Goal: Task Accomplishment & Management: Manage account settings

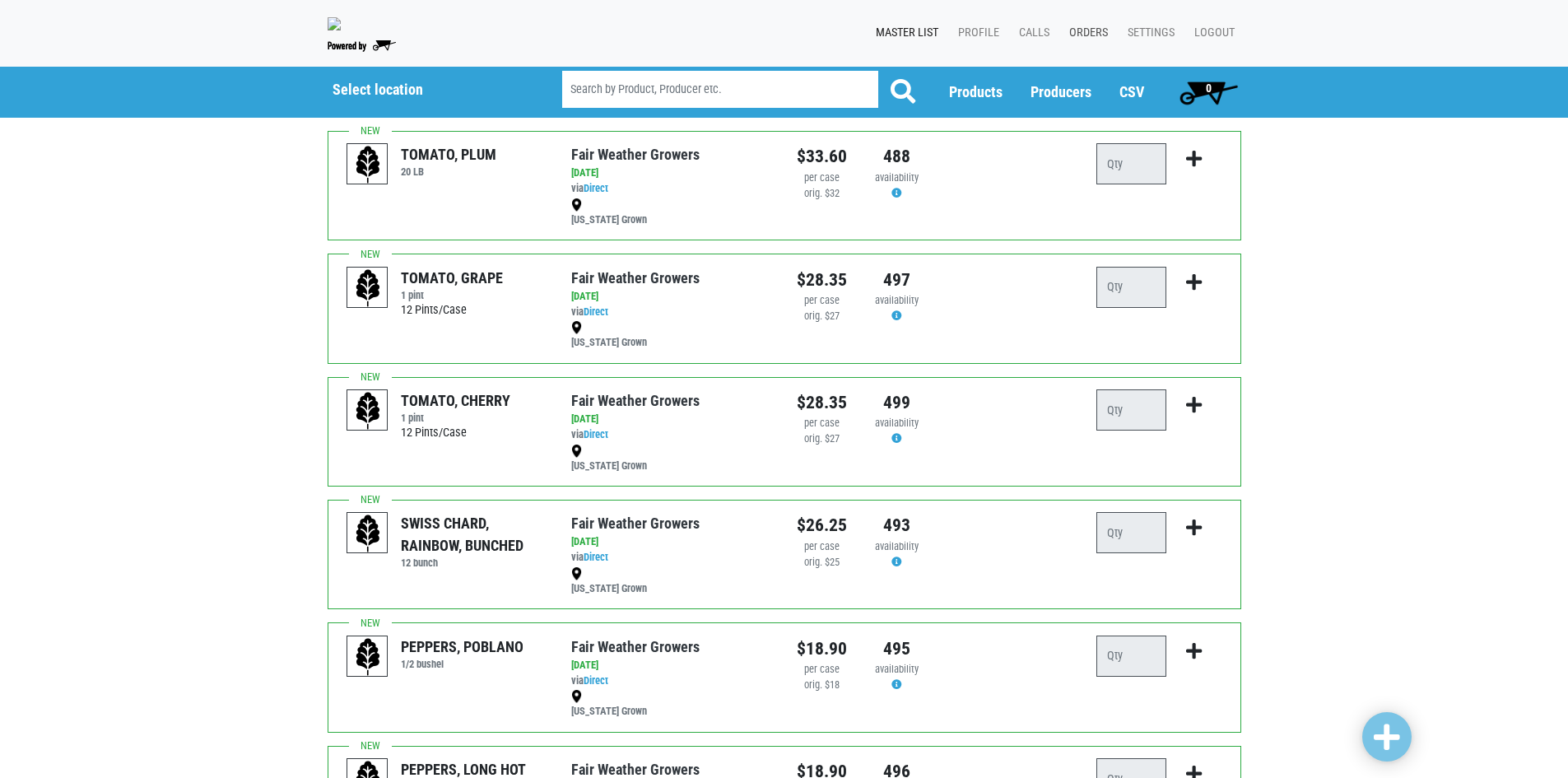
click at [1105, 26] on link "Orders" at bounding box center [1085, 33] width 58 height 31
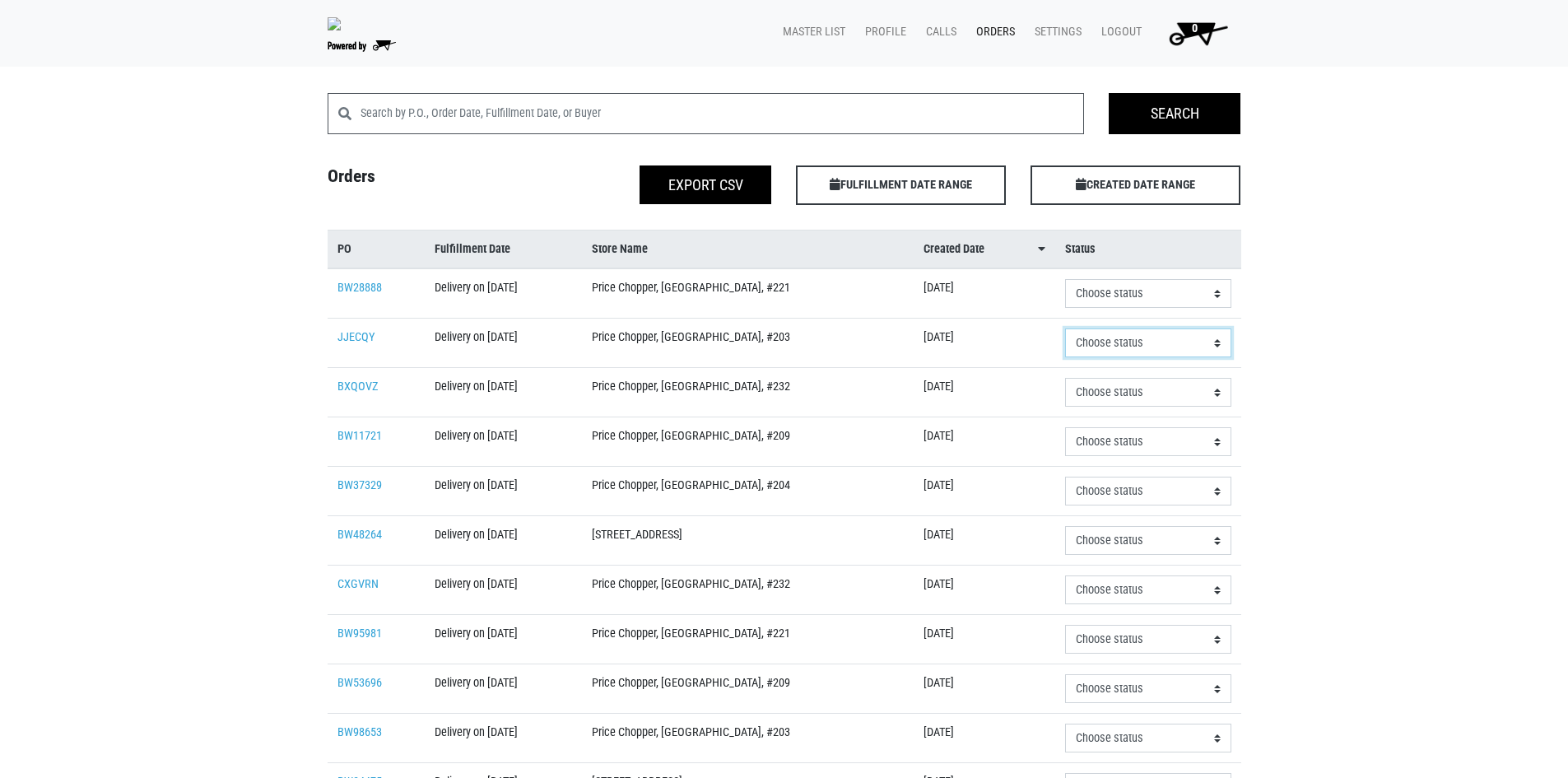
click at [1180, 308] on select "Choose status Received Refused Invoiced Paid" at bounding box center [1148, 293] width 165 height 29
click at [1476, 341] on div "Search Search Orders Export CSV FULFILLMENT DATE RANGE Apply CREATED DATE RANGE…" at bounding box center [784, 609] width 1568 height 1034
click at [345, 332] on link "JJECQY" at bounding box center [356, 337] width 38 height 14
click at [1404, 238] on div "Search Search Orders Export CSV FULFILLMENT DATE RANGE Apply CREATED DATE RANGE…" at bounding box center [784, 609] width 1568 height 1034
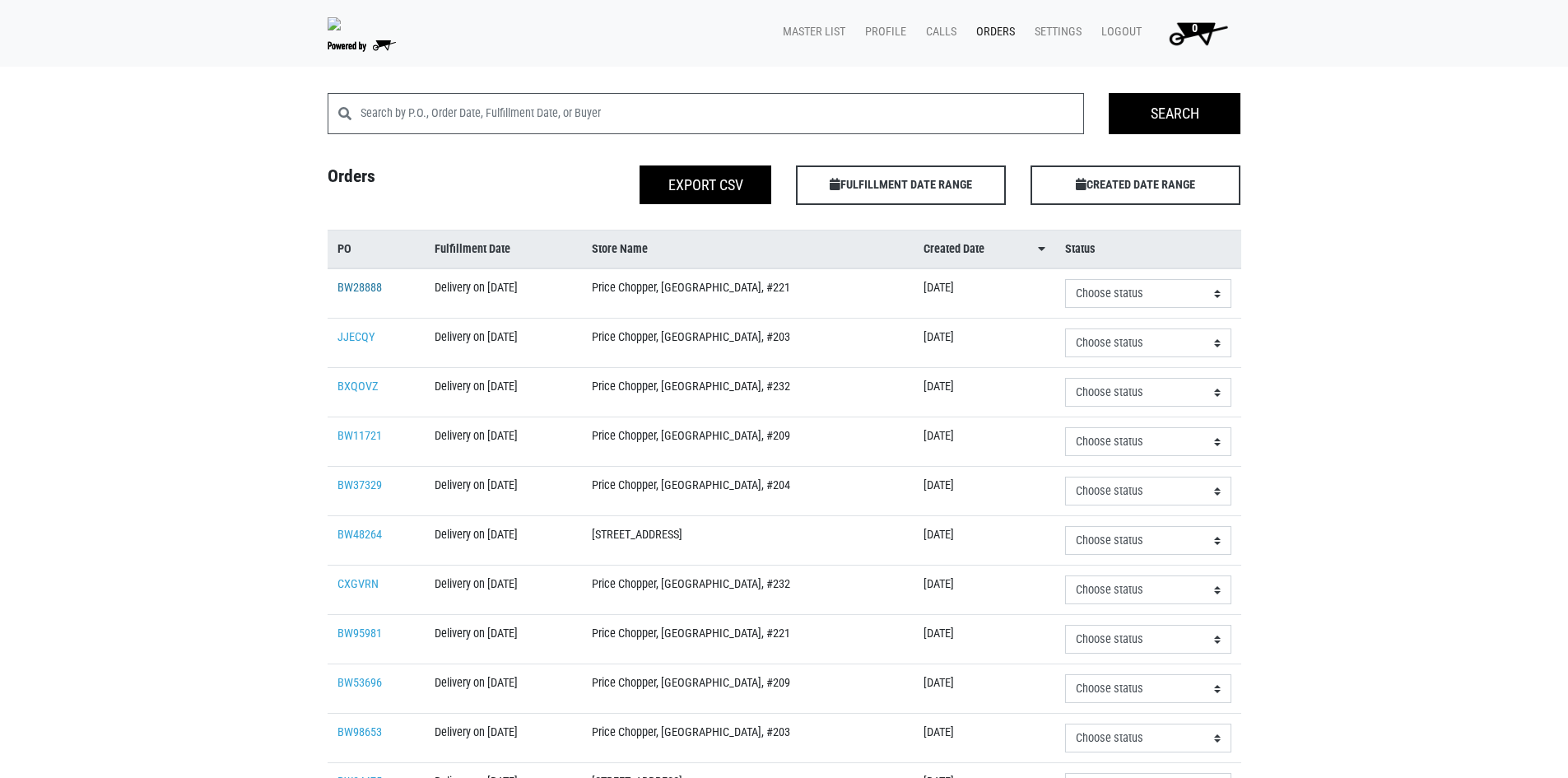
click at [356, 288] on link "BW28888" at bounding box center [360, 287] width 45 height 14
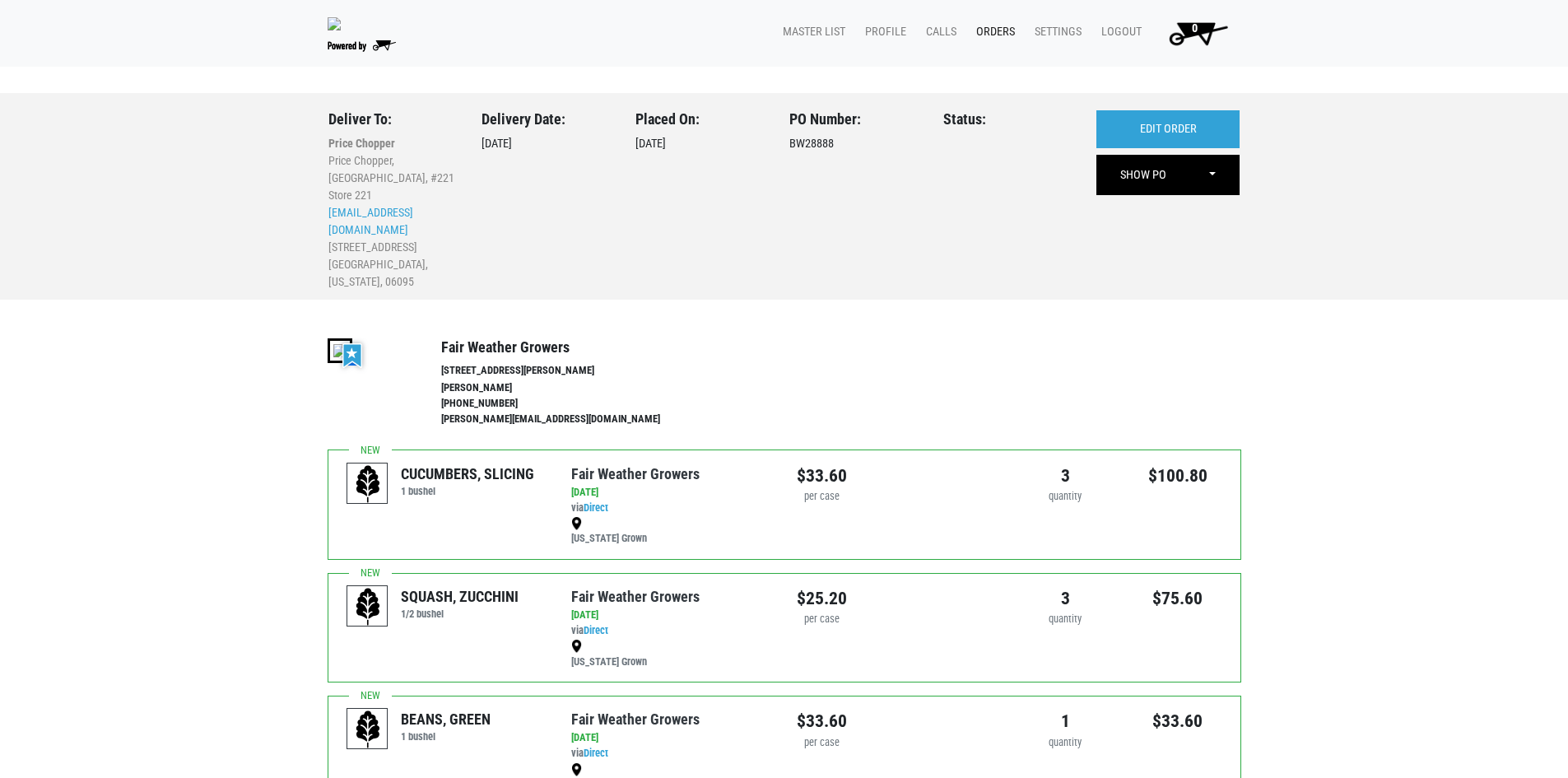
click at [987, 28] on link "Orders" at bounding box center [992, 32] width 58 height 31
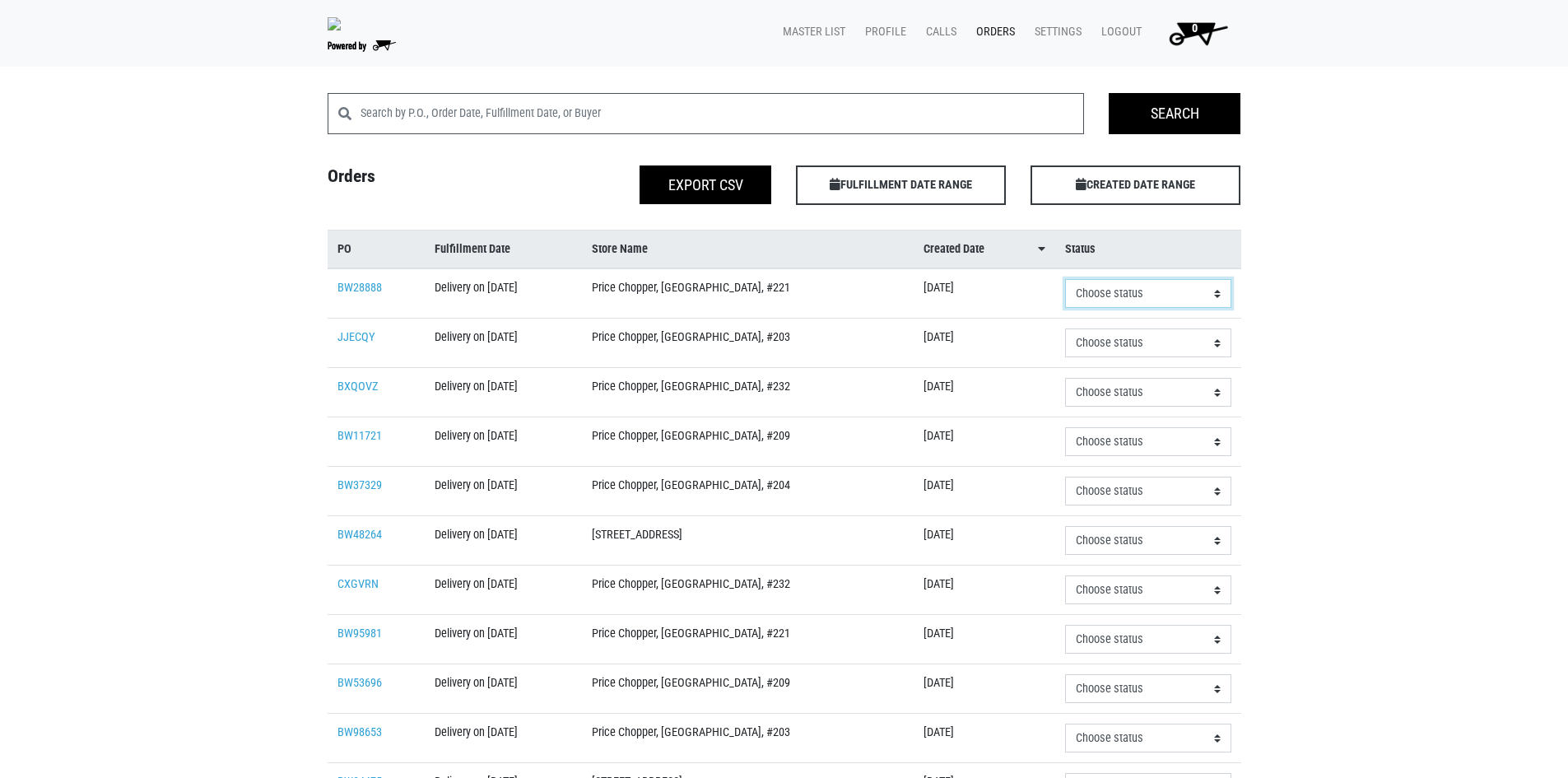
click at [1224, 296] on select "Choose status Received Refused Invoiced Paid" at bounding box center [1148, 293] width 165 height 29
click at [1347, 296] on div "Search Search Orders Export CSV FULFILLMENT DATE RANGE Apply CREATED DATE RANGE…" at bounding box center [784, 609] width 1568 height 1034
click at [371, 286] on link "BW28888" at bounding box center [360, 287] width 45 height 14
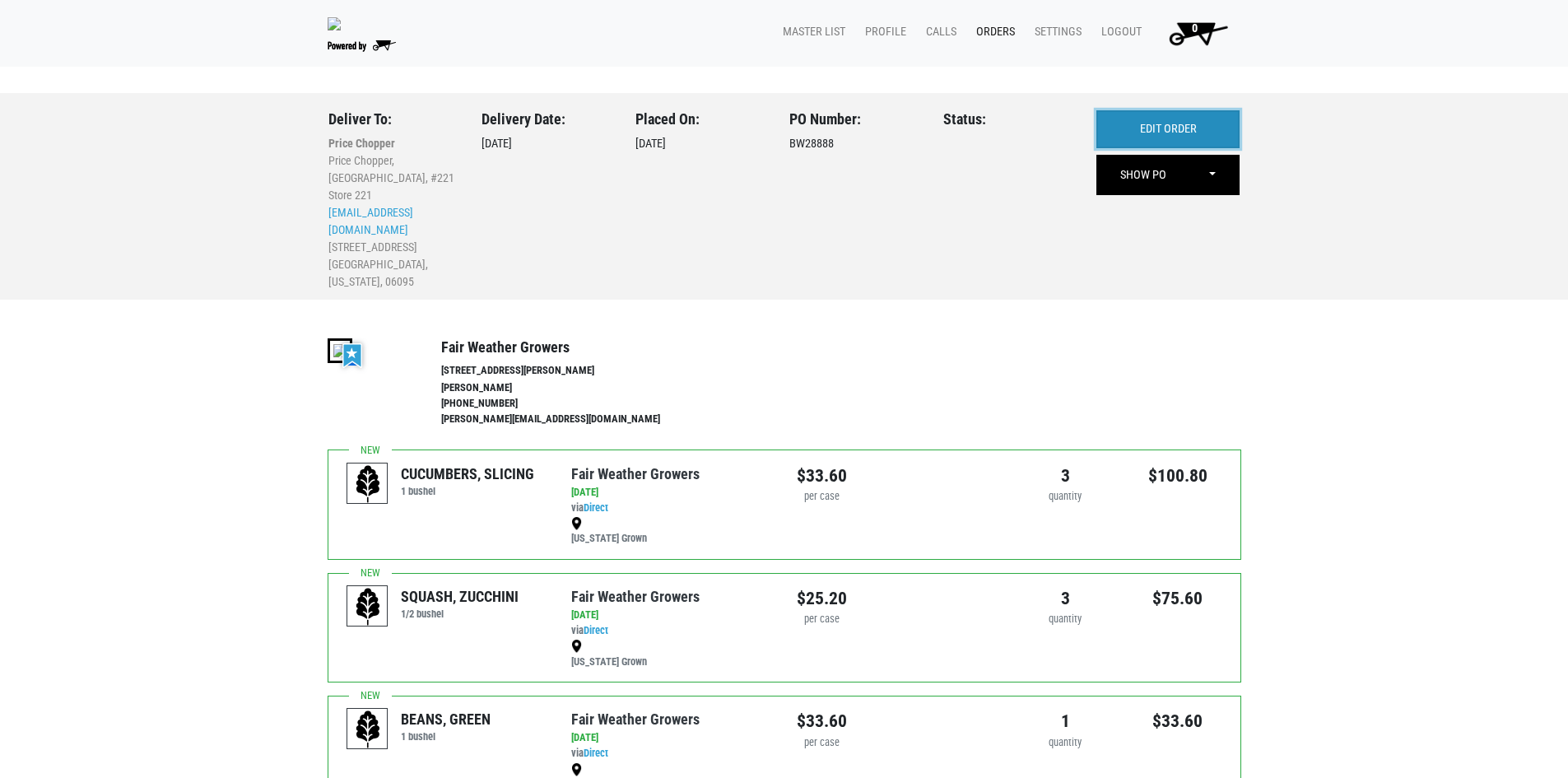
click at [1223, 127] on link "EDIT ORDER" at bounding box center [1168, 129] width 143 height 38
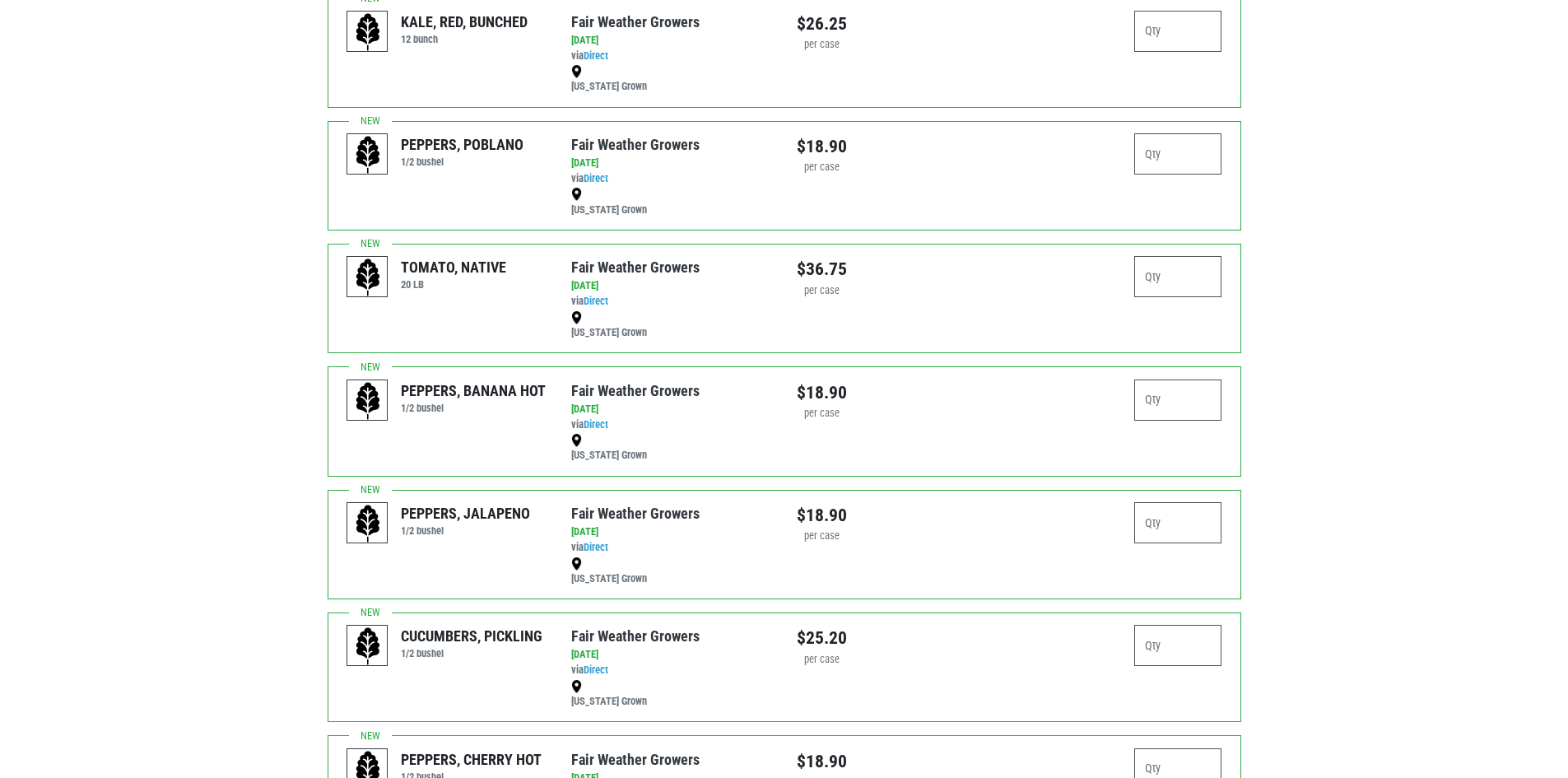
scroll to position [3564, 0]
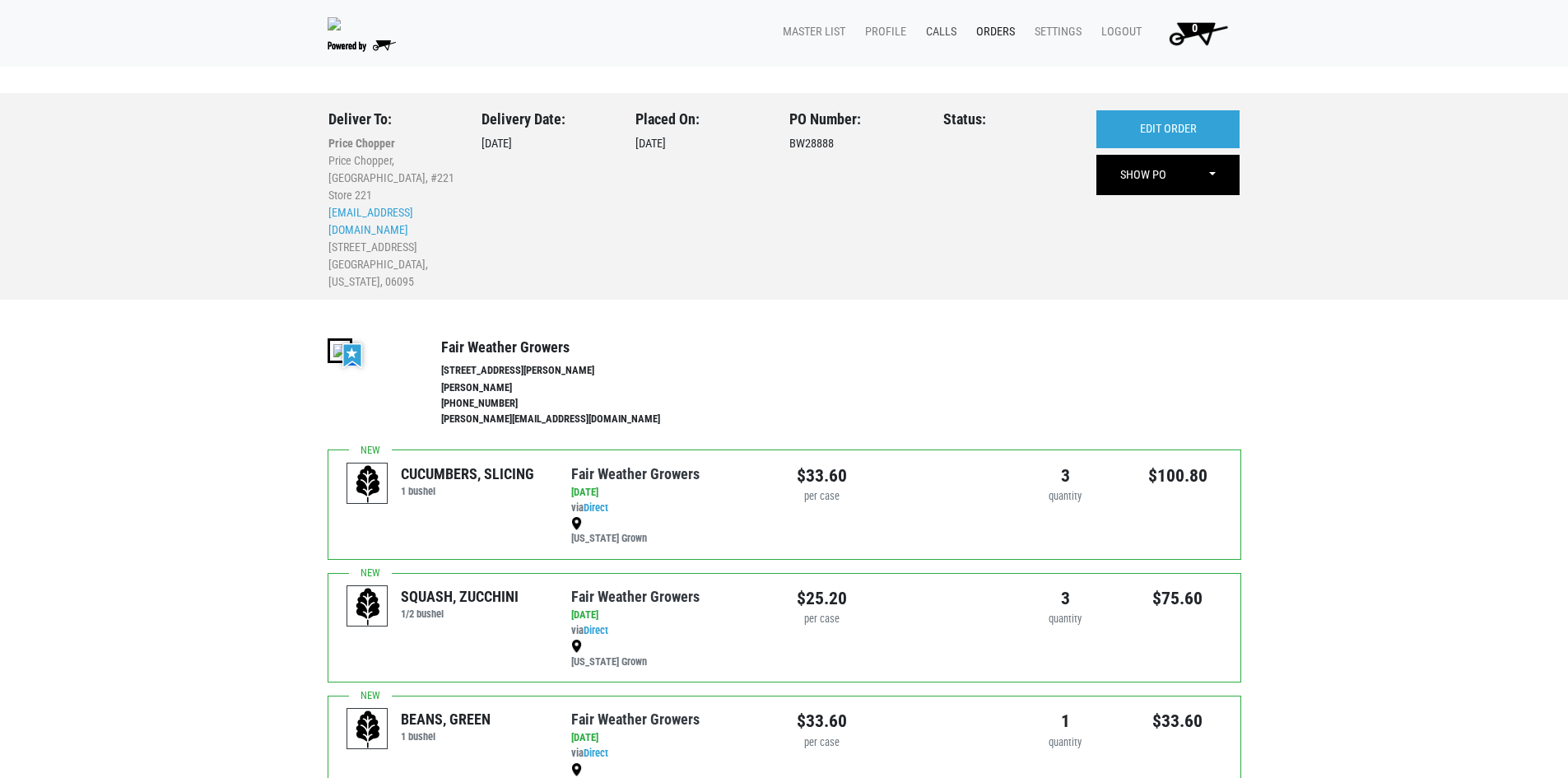
click at [945, 31] on link "Calls" at bounding box center [939, 32] width 51 height 31
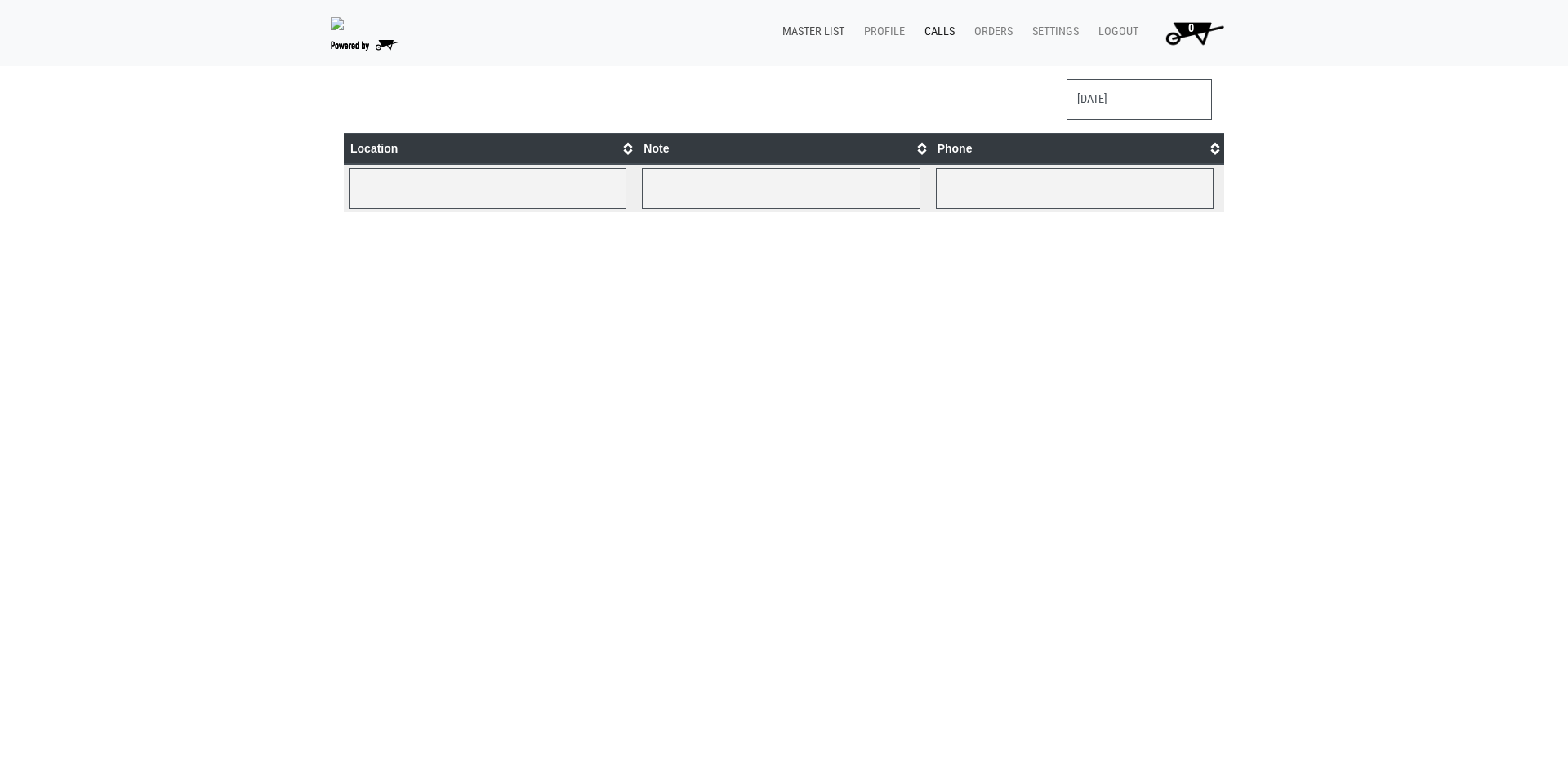
click at [826, 33] on link "Master List" at bounding box center [810, 32] width 82 height 31
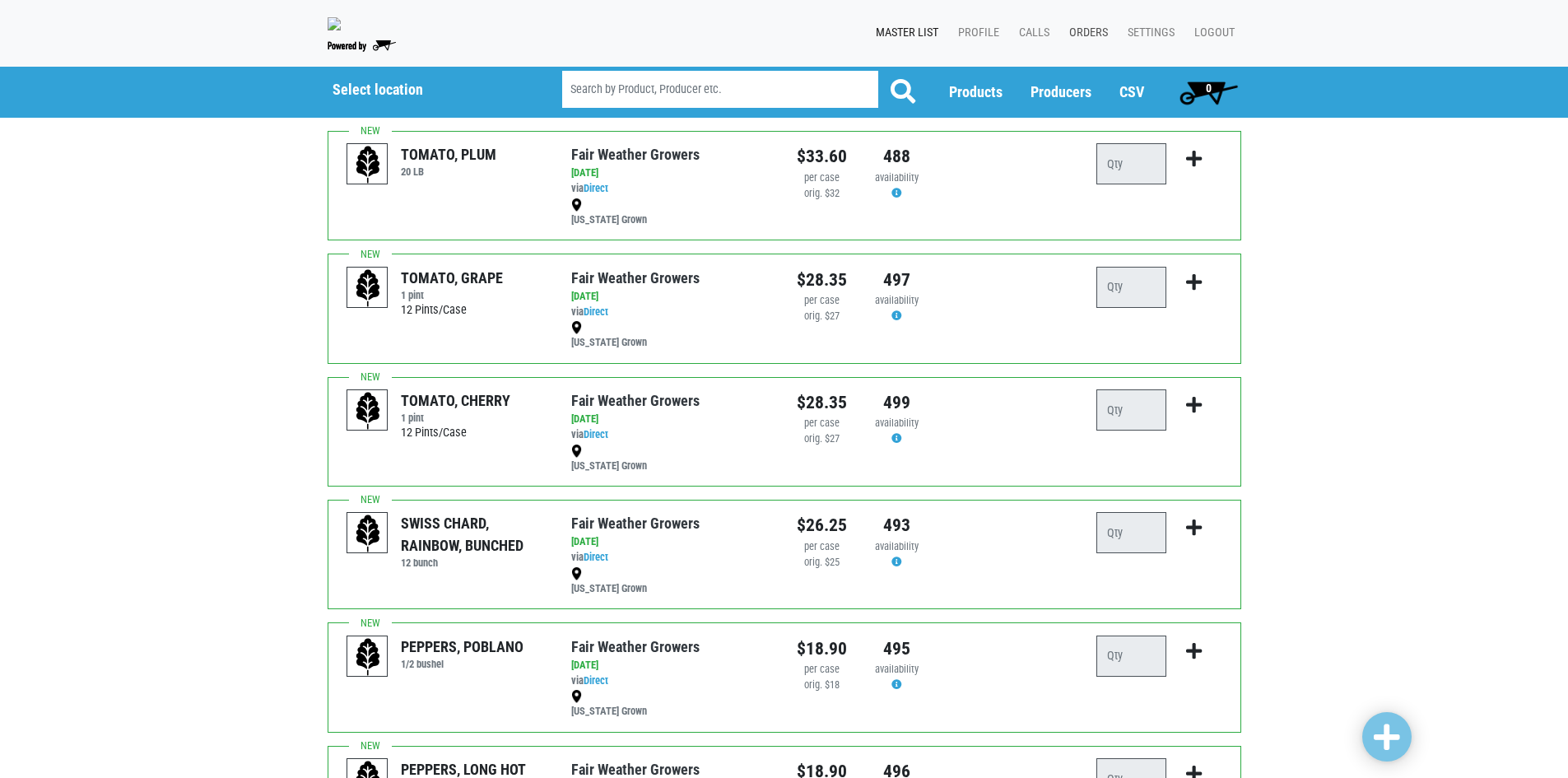
click at [1099, 31] on link "Orders" at bounding box center [1085, 33] width 58 height 31
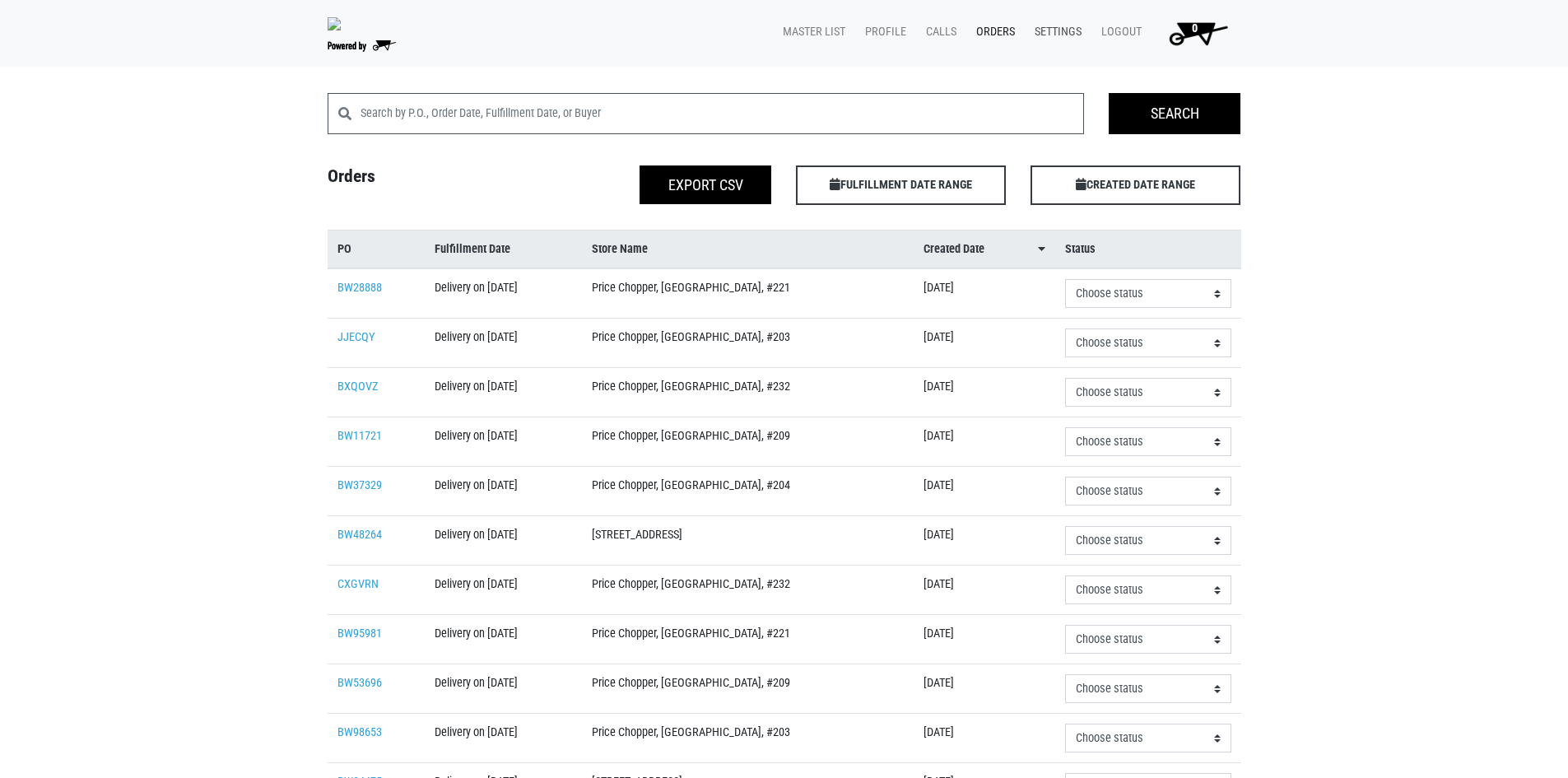
click at [1045, 29] on link "Settings" at bounding box center [1055, 32] width 67 height 31
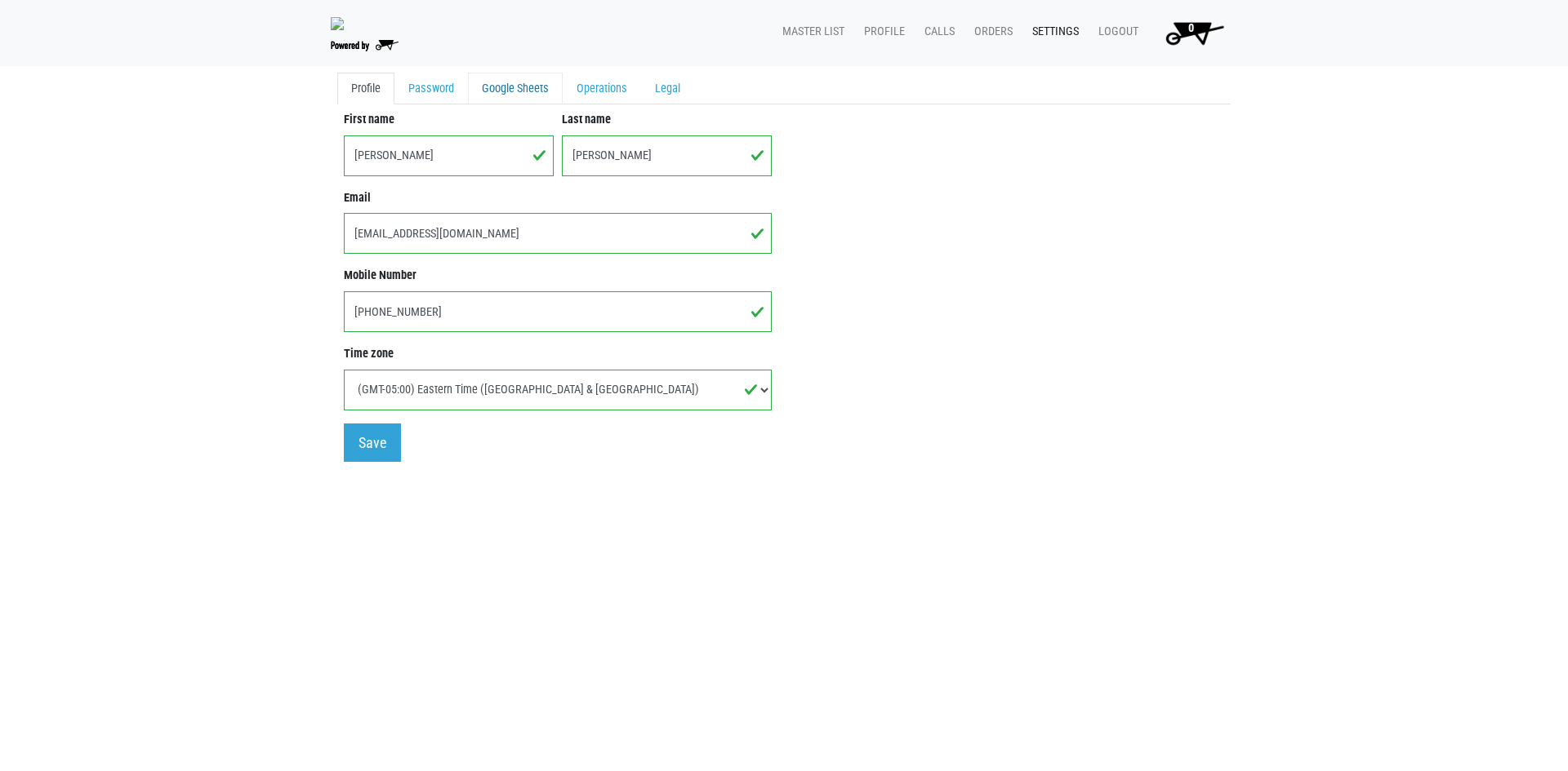
click at [496, 91] on link "Google Sheets" at bounding box center [515, 89] width 94 height 33
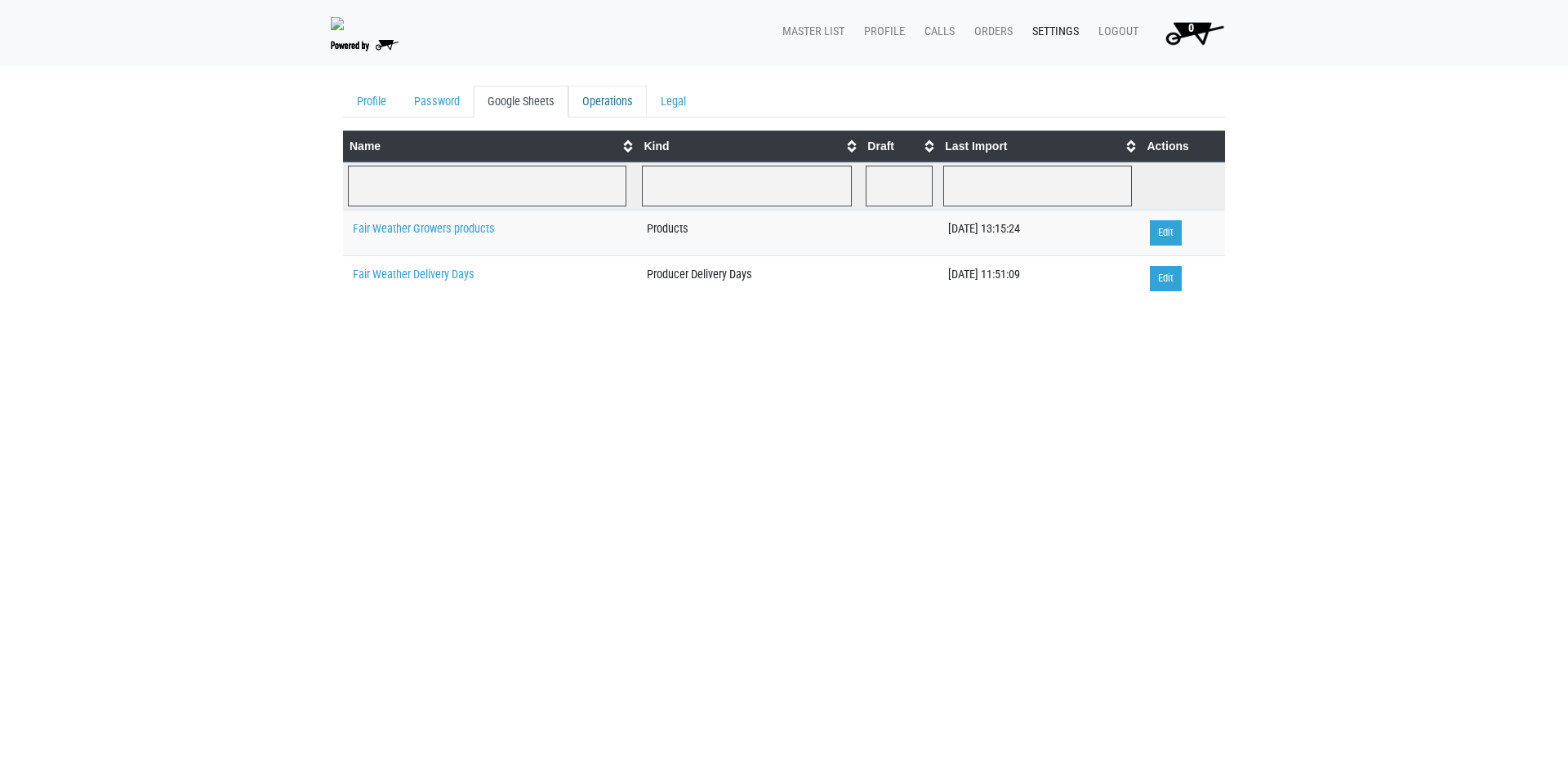
click at [618, 104] on link "Operations" at bounding box center [608, 102] width 79 height 33
click at [677, 98] on link "Legal" at bounding box center [674, 102] width 53 height 33
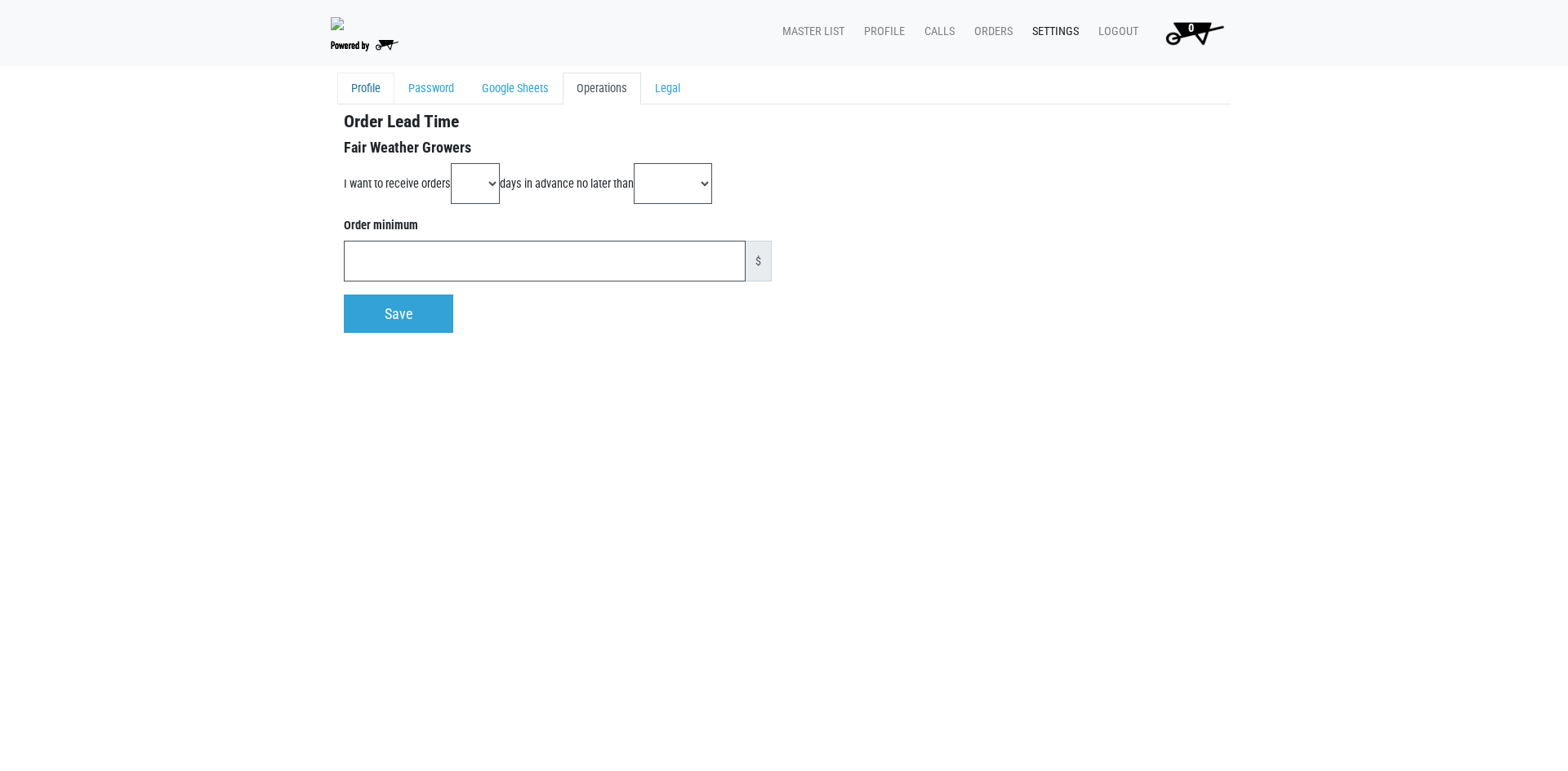
click at [349, 82] on link "Profile" at bounding box center [366, 89] width 57 height 33
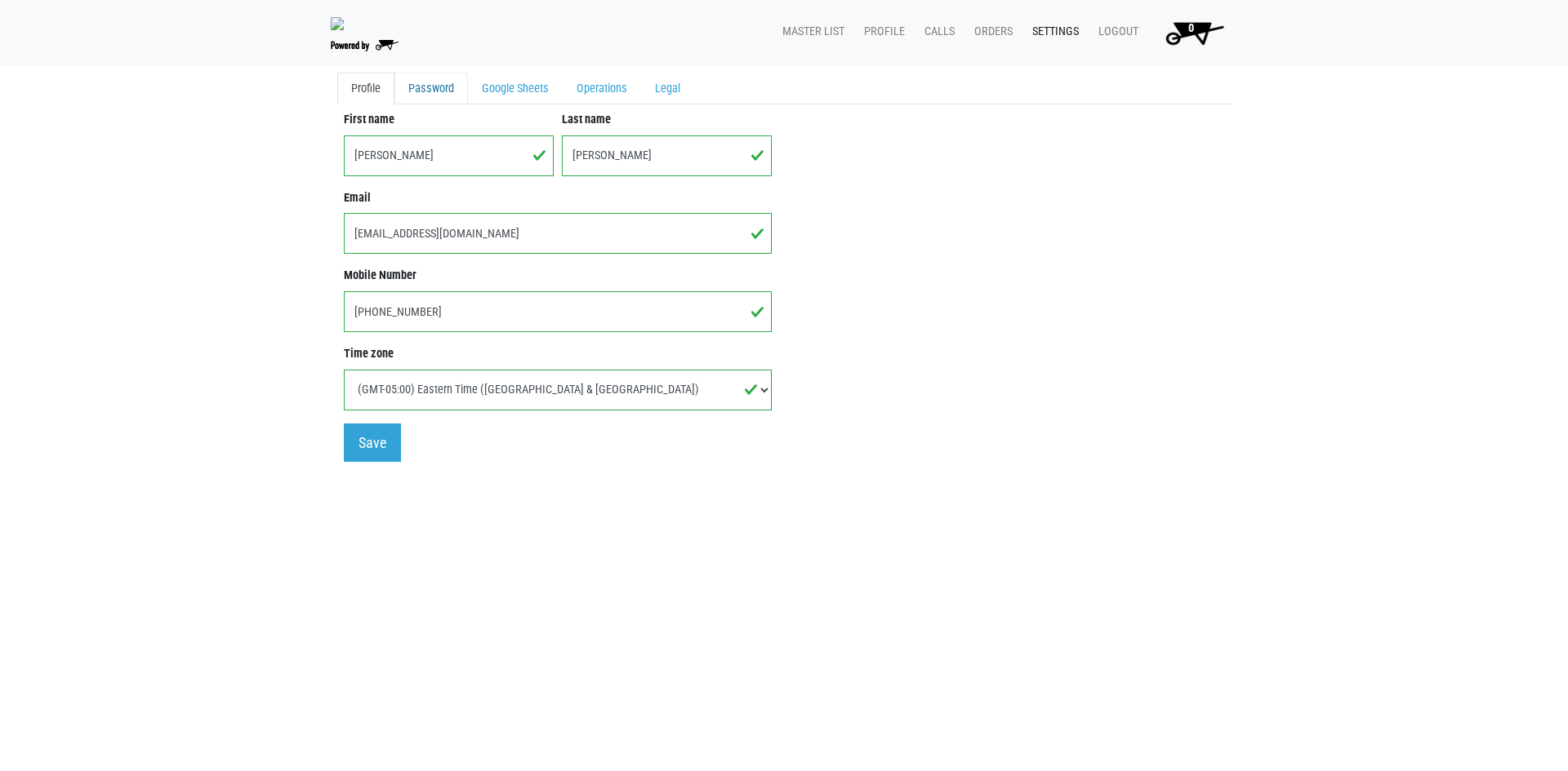
click at [447, 82] on link "Password" at bounding box center [431, 89] width 74 height 33
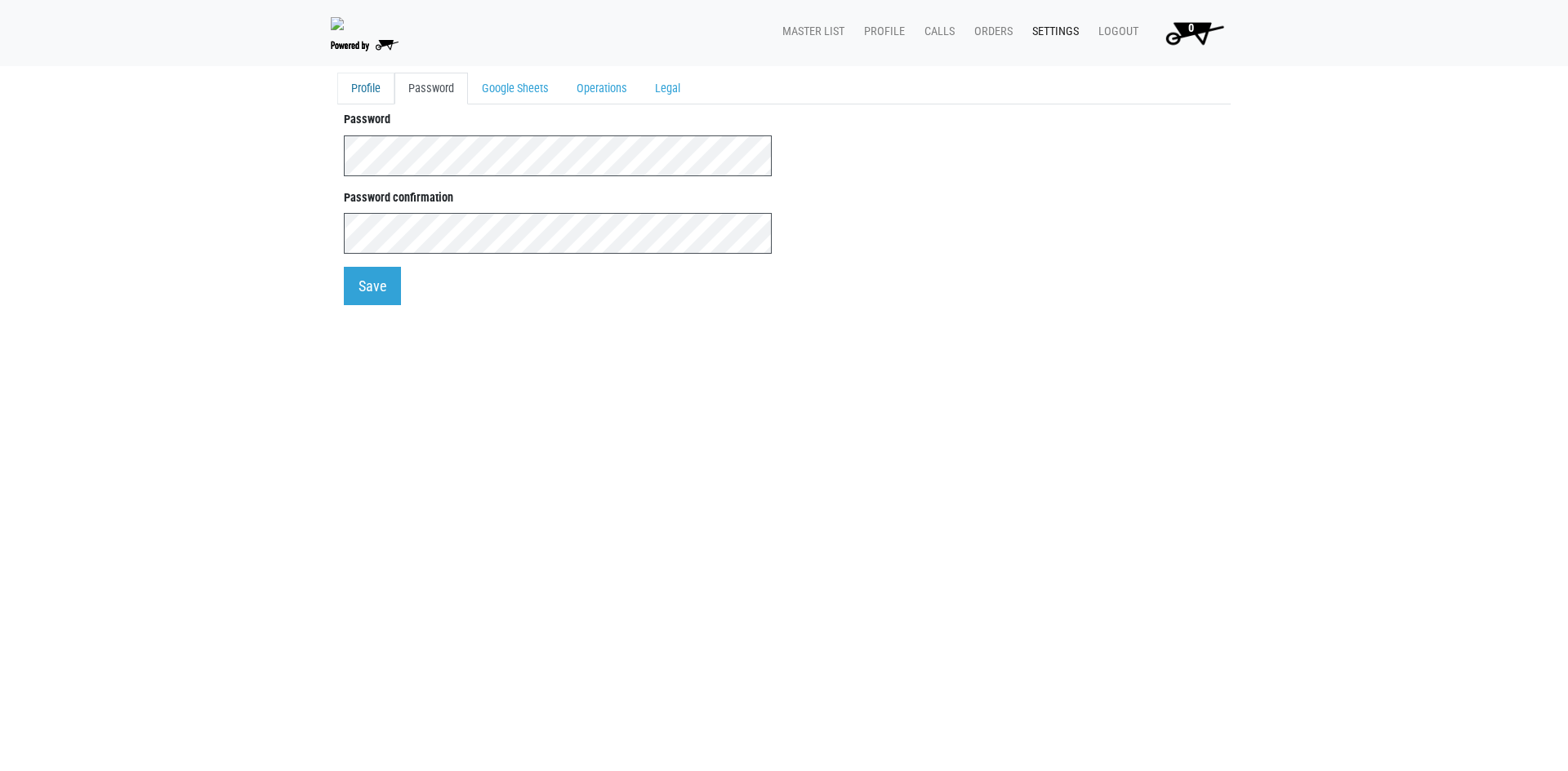
click at [382, 84] on link "Profile" at bounding box center [366, 89] width 57 height 33
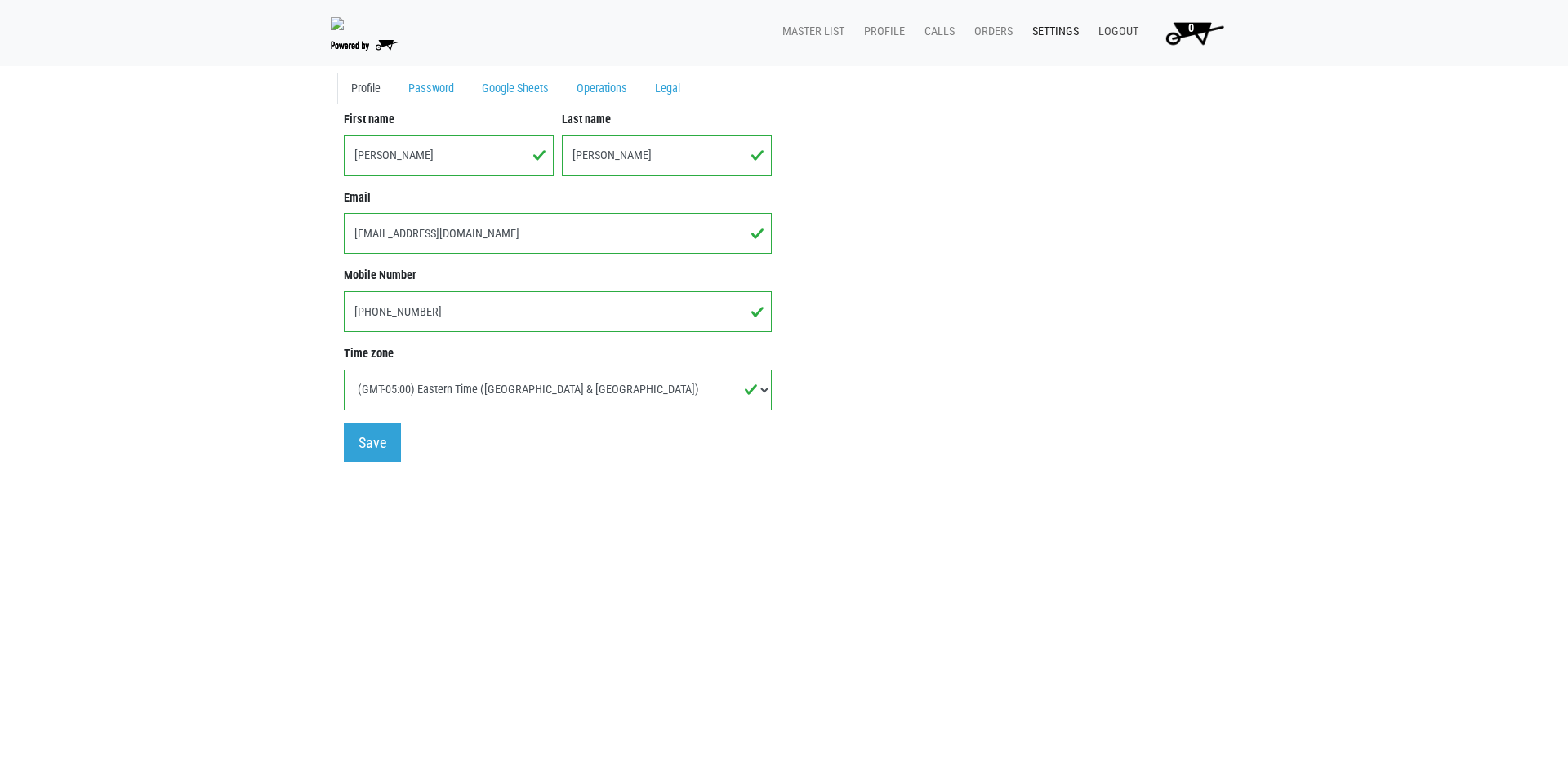
click at [1122, 36] on link "Logout" at bounding box center [1115, 32] width 59 height 31
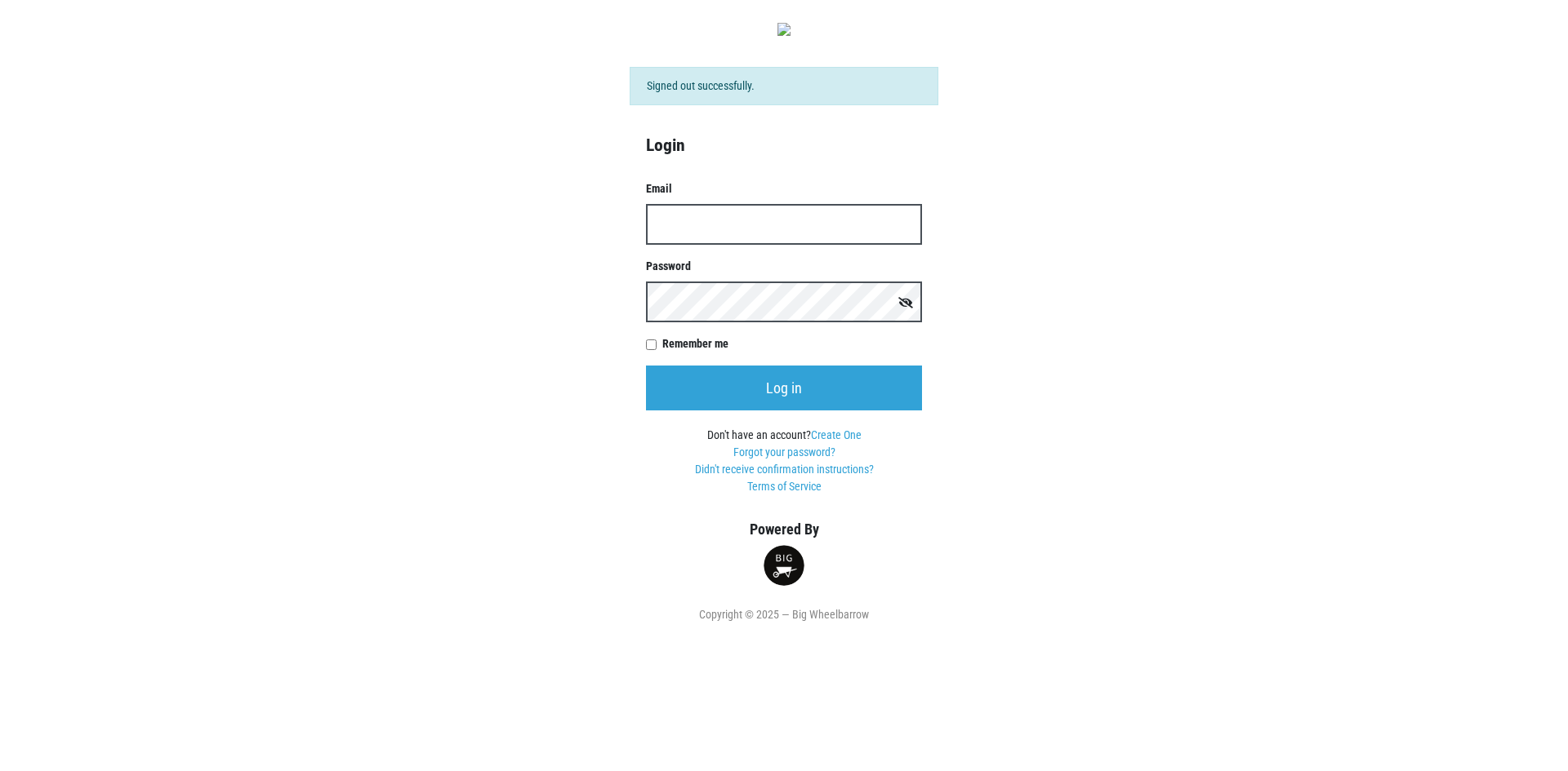
click at [761, 234] on input "Email" at bounding box center [784, 224] width 276 height 41
click at [824, 224] on input "Email" at bounding box center [784, 224] width 276 height 41
paste input "[EMAIL_ADDRESS][DOMAIN_NAME]"
type input "[EMAIL_ADDRESS][DOMAIN_NAME]"
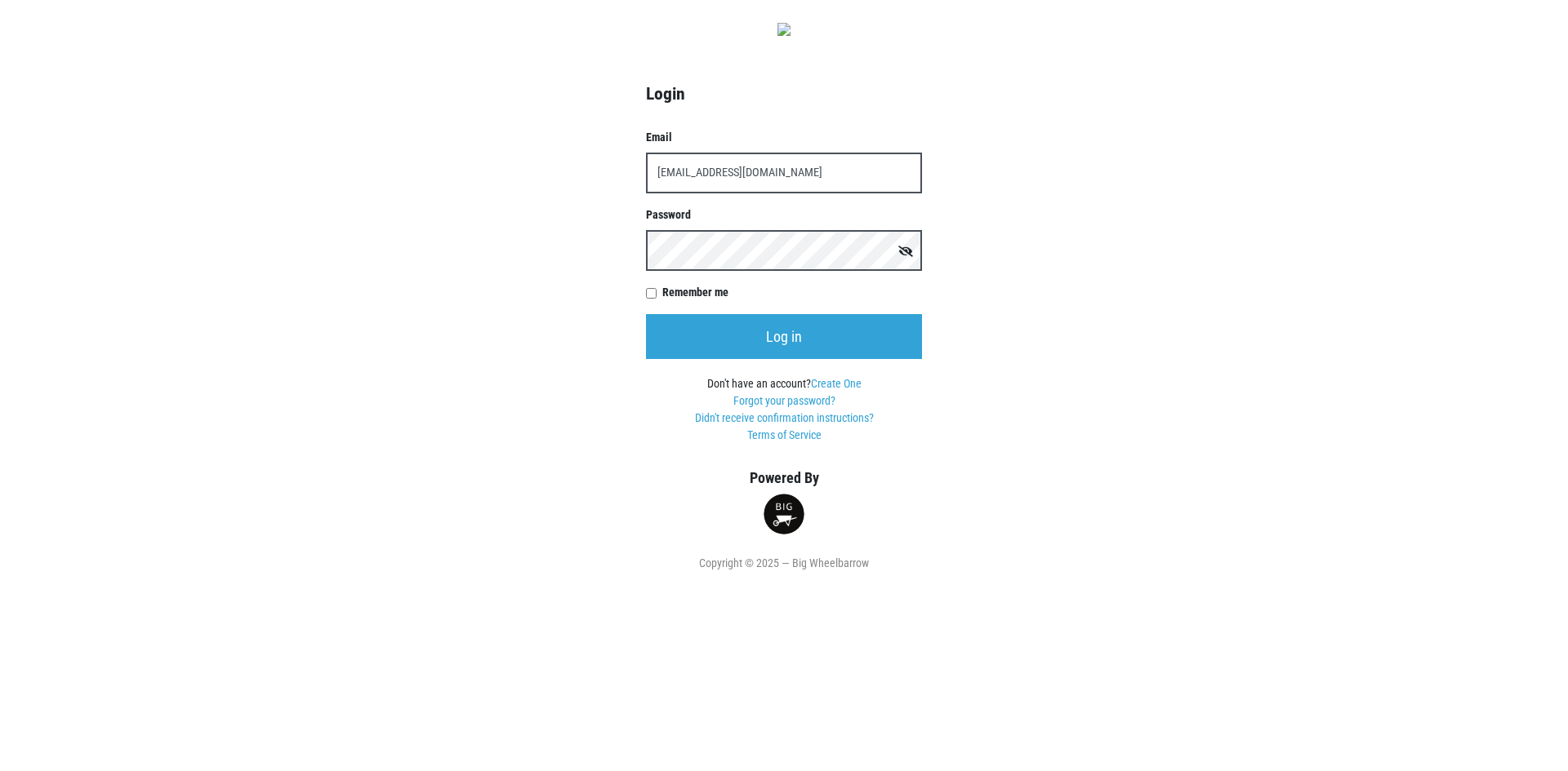
click at [656, 297] on input "Remember me" at bounding box center [651, 293] width 11 height 11
checkbox input "true"
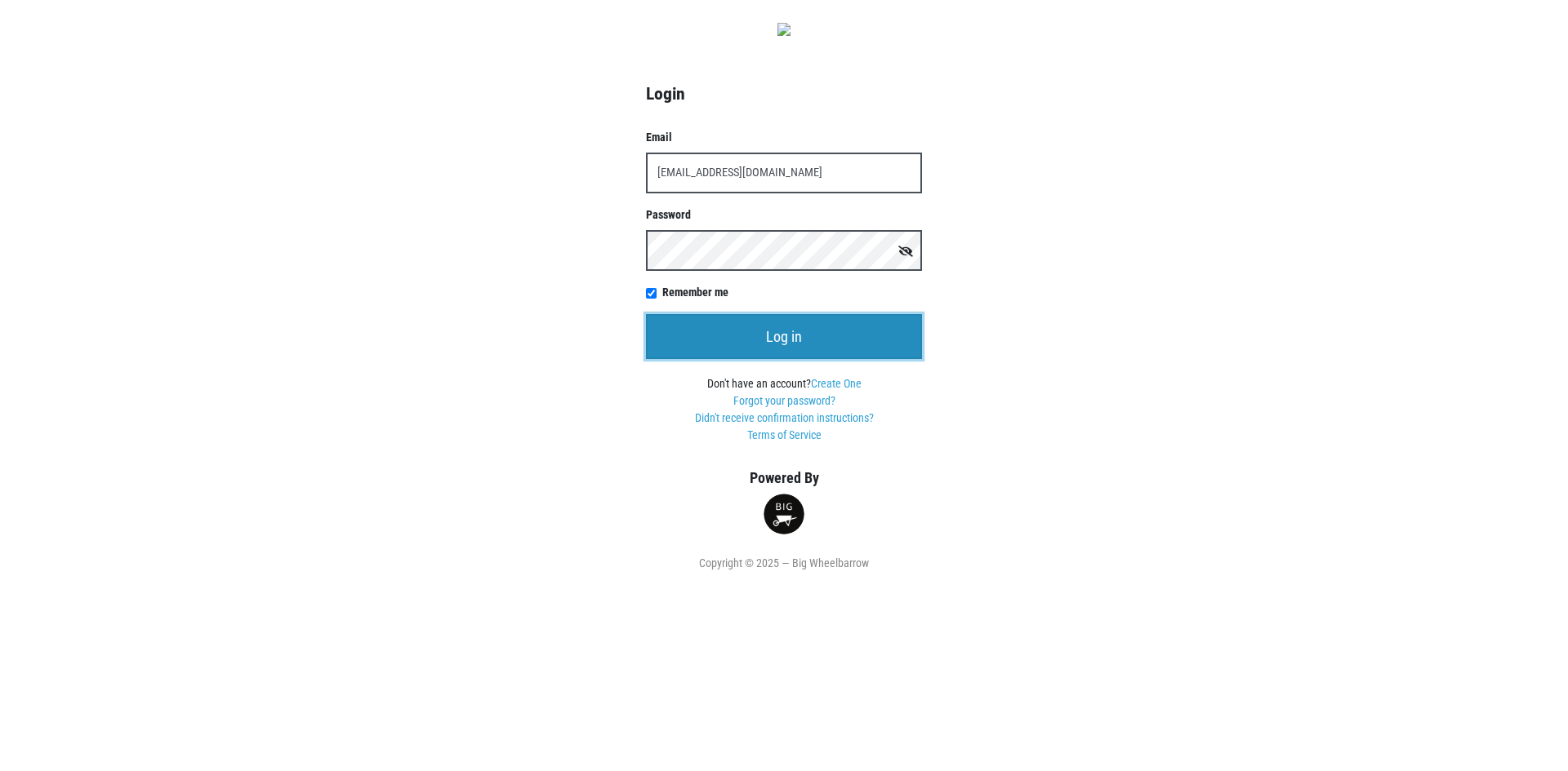
click at [695, 347] on input "Log in" at bounding box center [784, 337] width 276 height 45
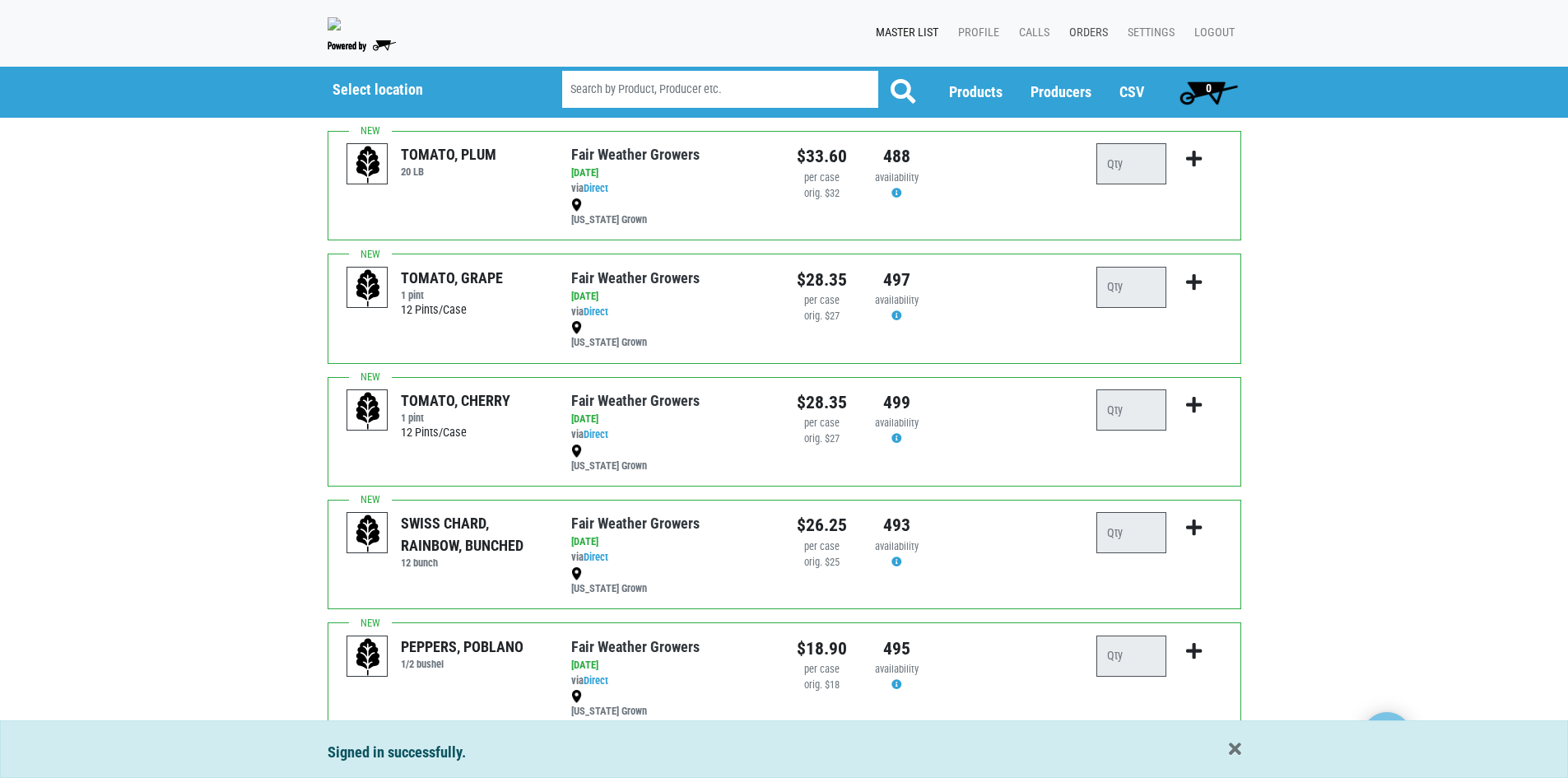
click at [1076, 24] on link "Orders" at bounding box center [1085, 33] width 58 height 31
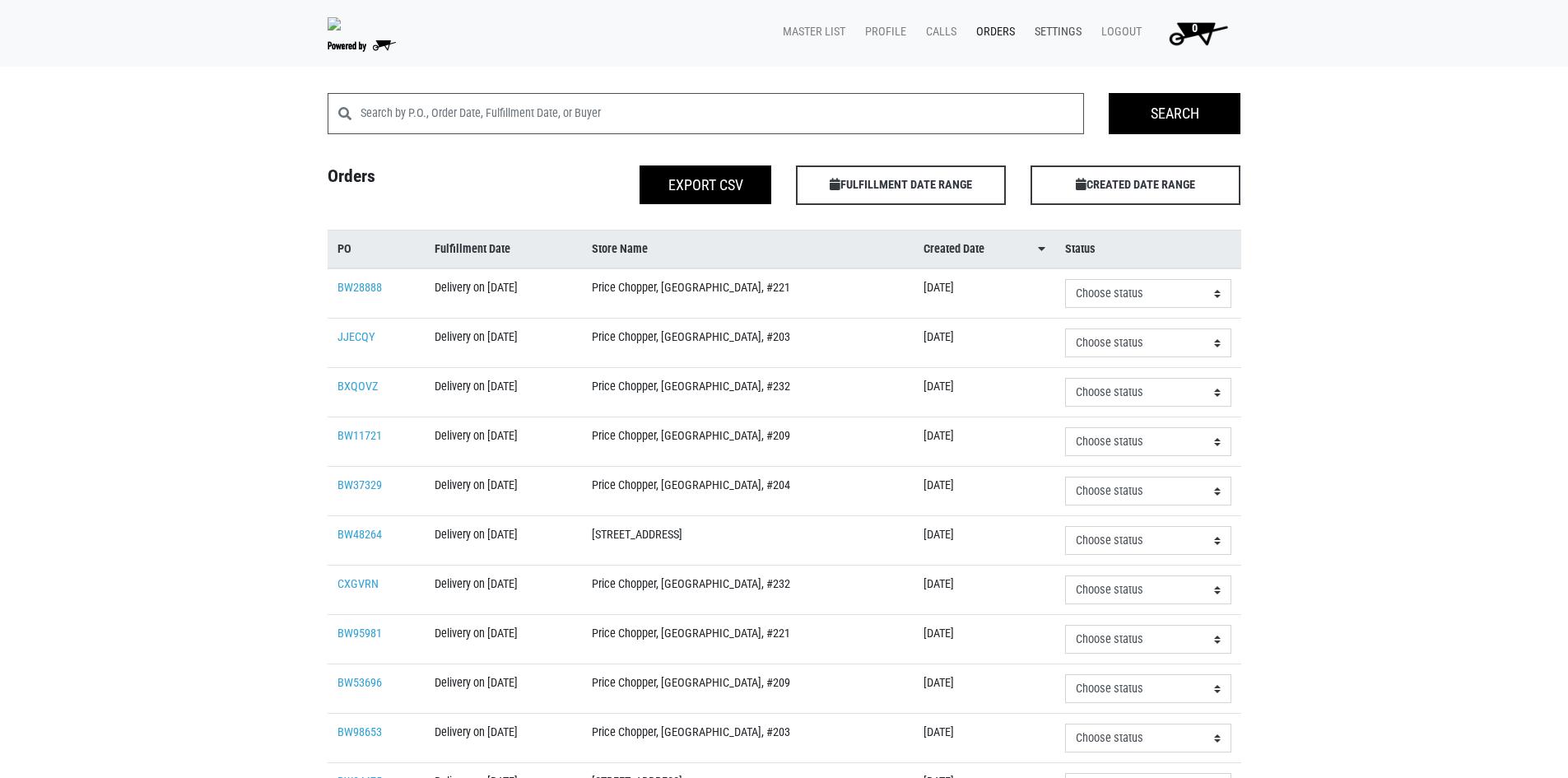
click at [1051, 35] on link "Settings" at bounding box center [1055, 32] width 67 height 31
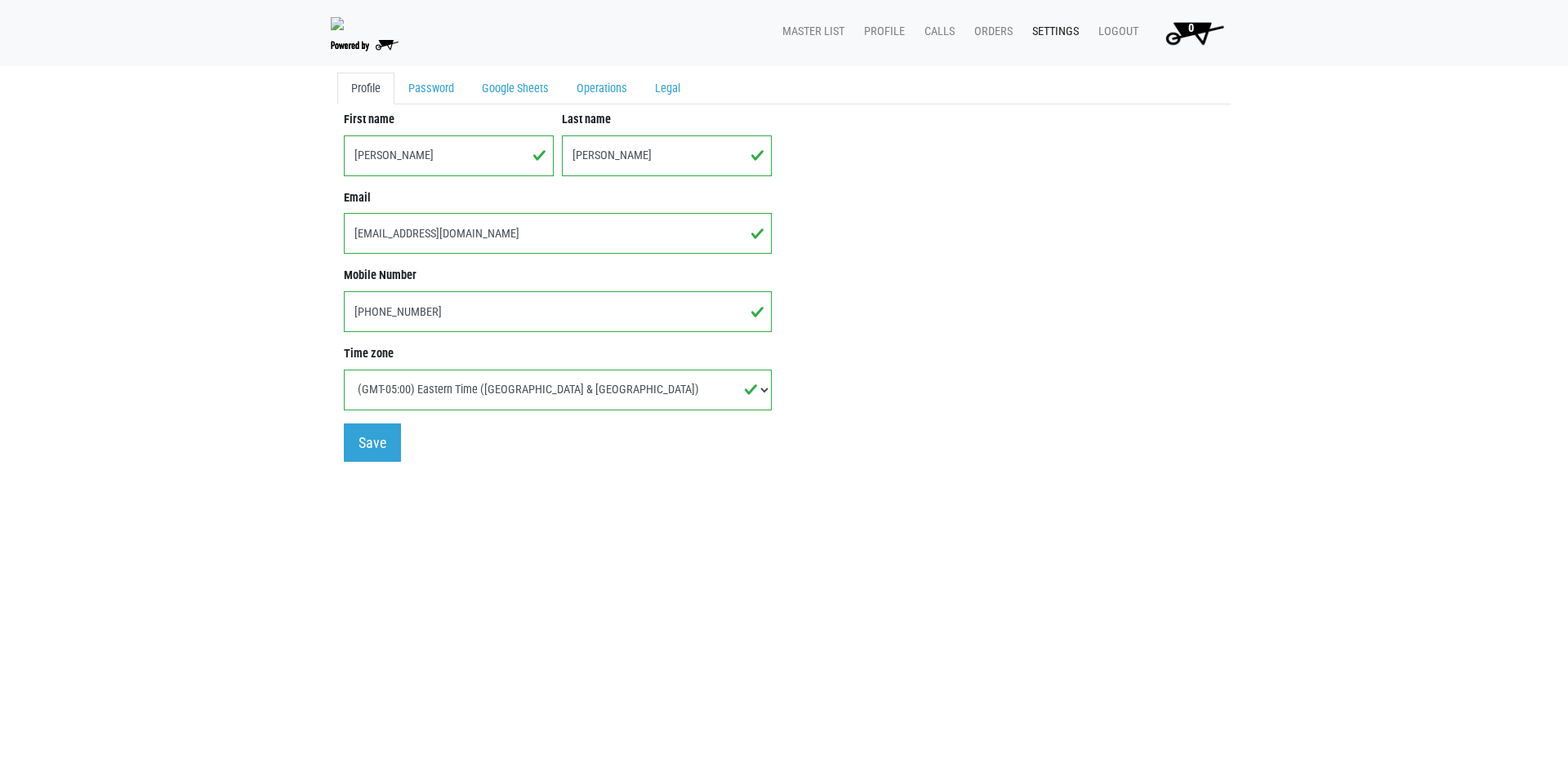
drag, startPoint x: 396, startPoint y: 155, endPoint x: 344, endPoint y: 154, distance: 52.0
click at [345, 155] on input "Laura" at bounding box center [448, 155] width 210 height 41
type input "Charity"
type input "West"
type input "(860) 690-3765"
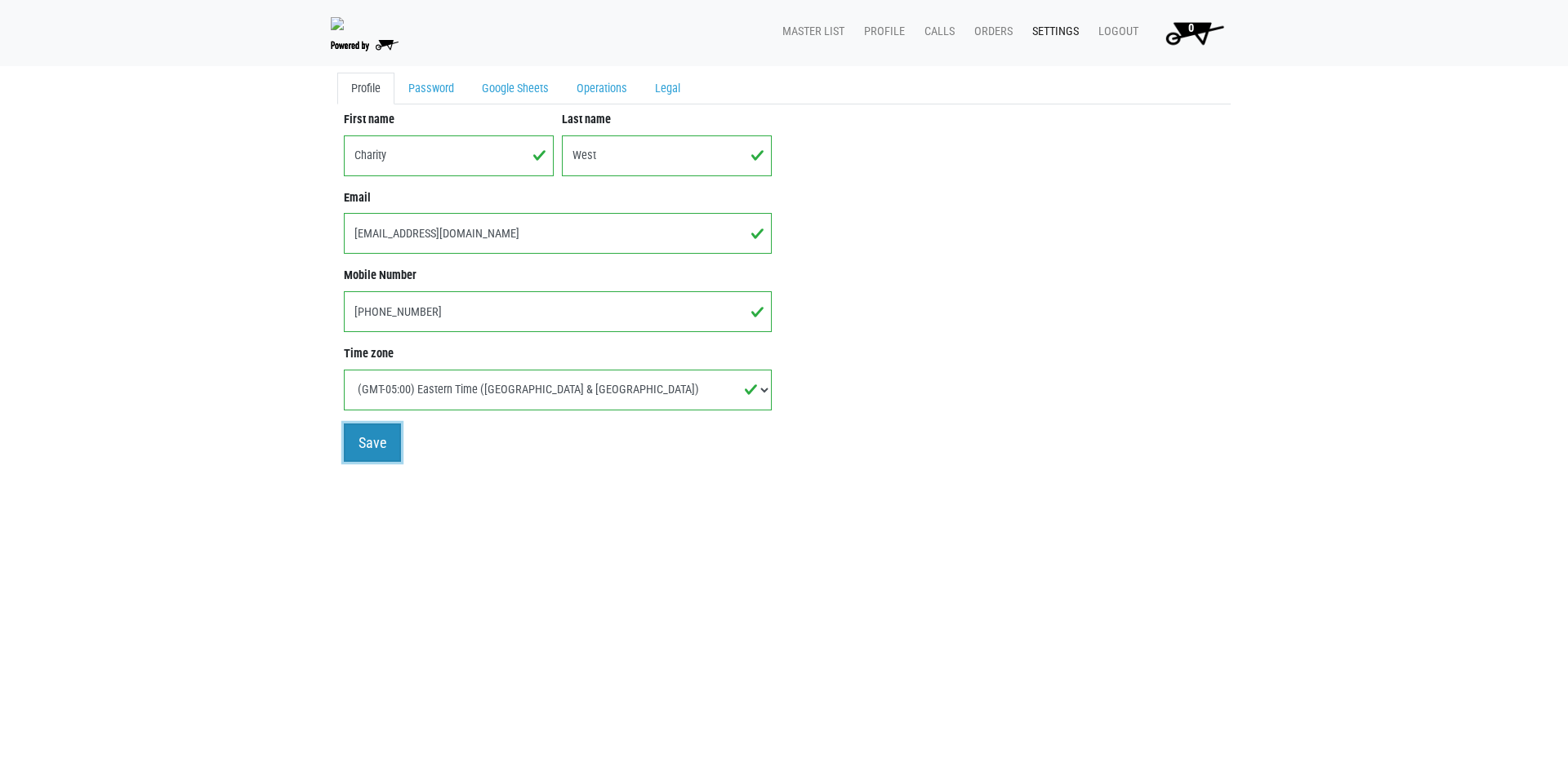
click at [369, 432] on input "Save" at bounding box center [372, 443] width 57 height 38
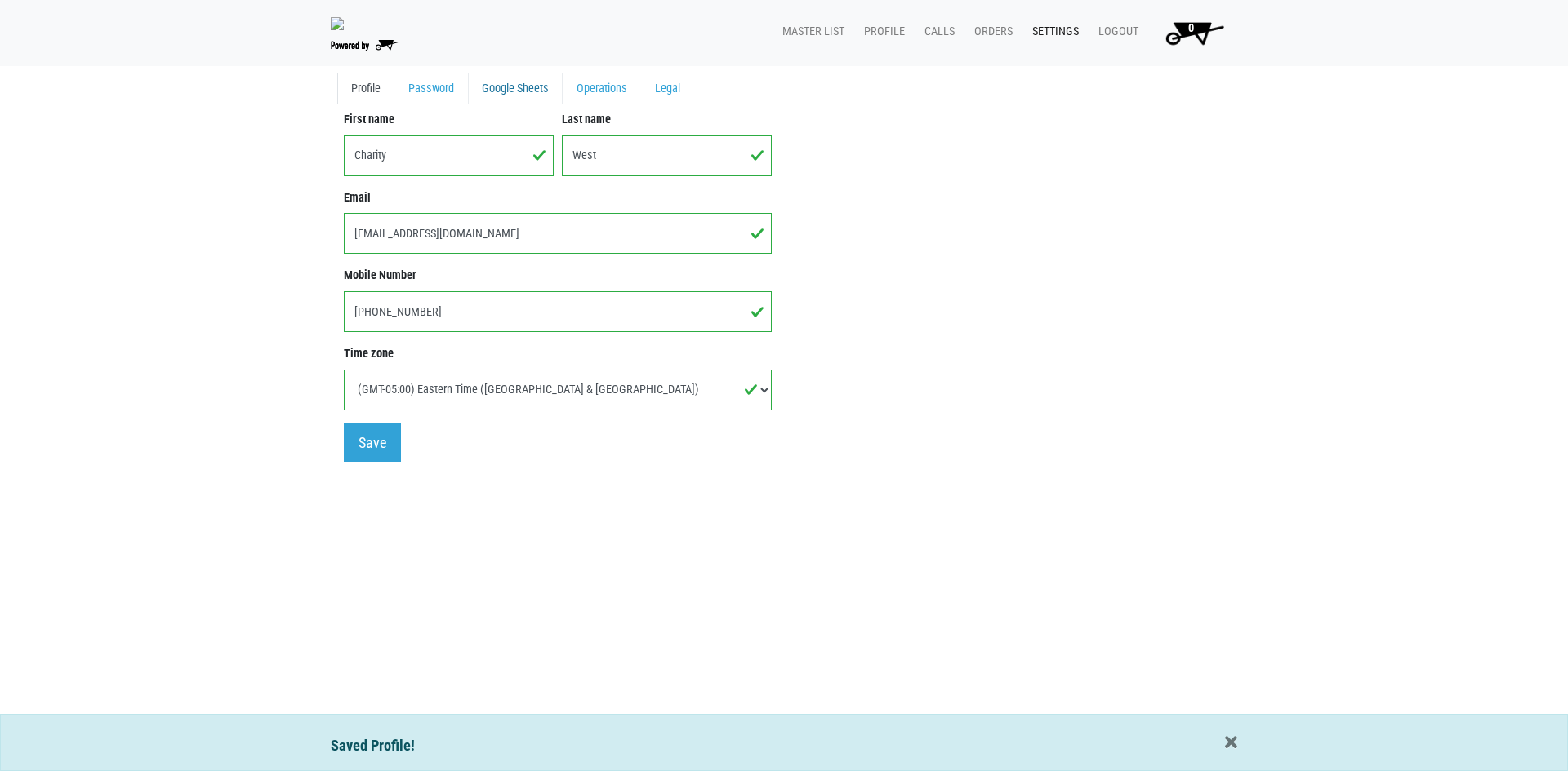
click at [536, 82] on link "Google Sheets" at bounding box center [515, 89] width 94 height 33
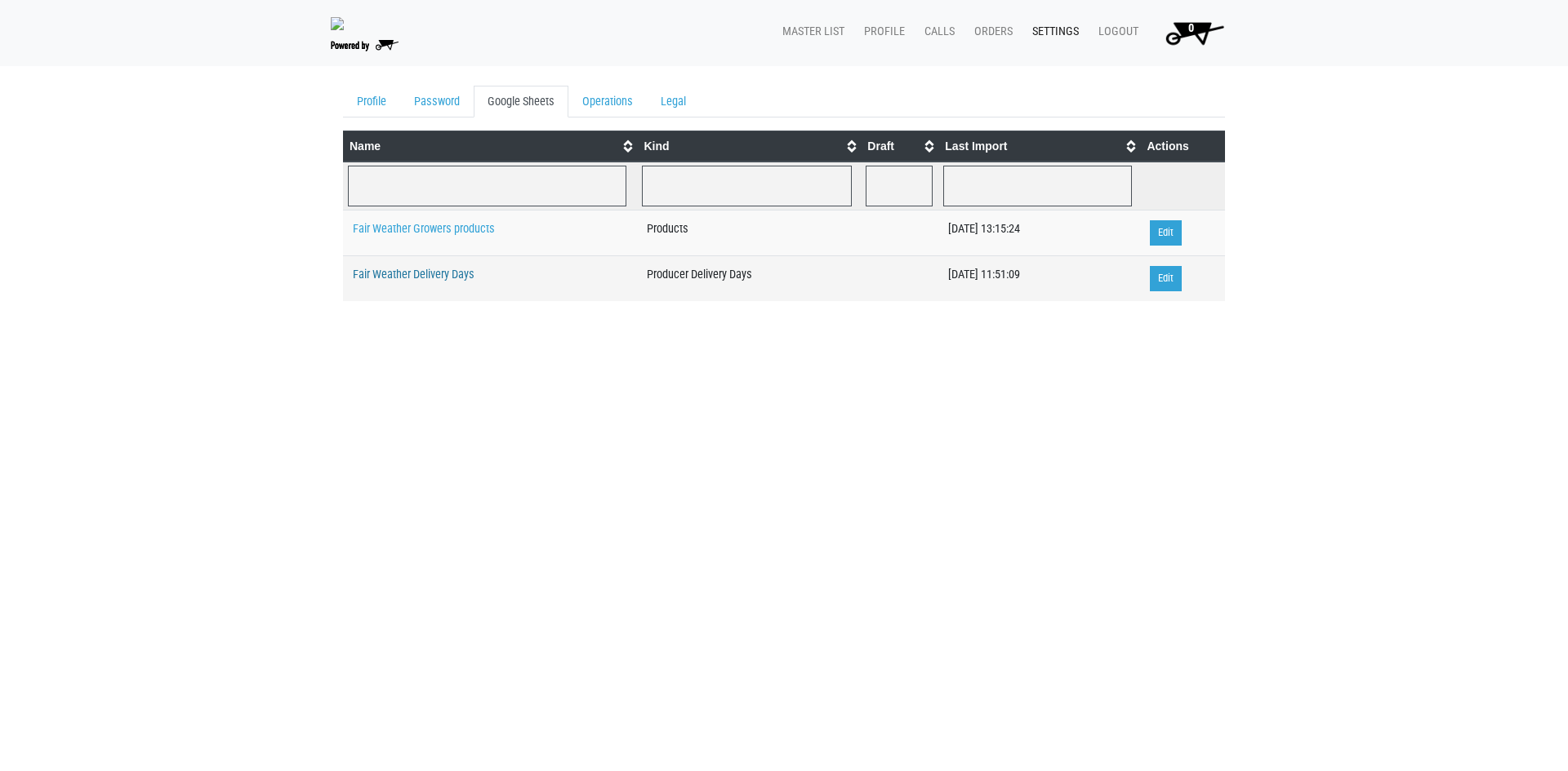
click at [428, 275] on link "Fair Weather Delivery Days" at bounding box center [414, 274] width 122 height 14
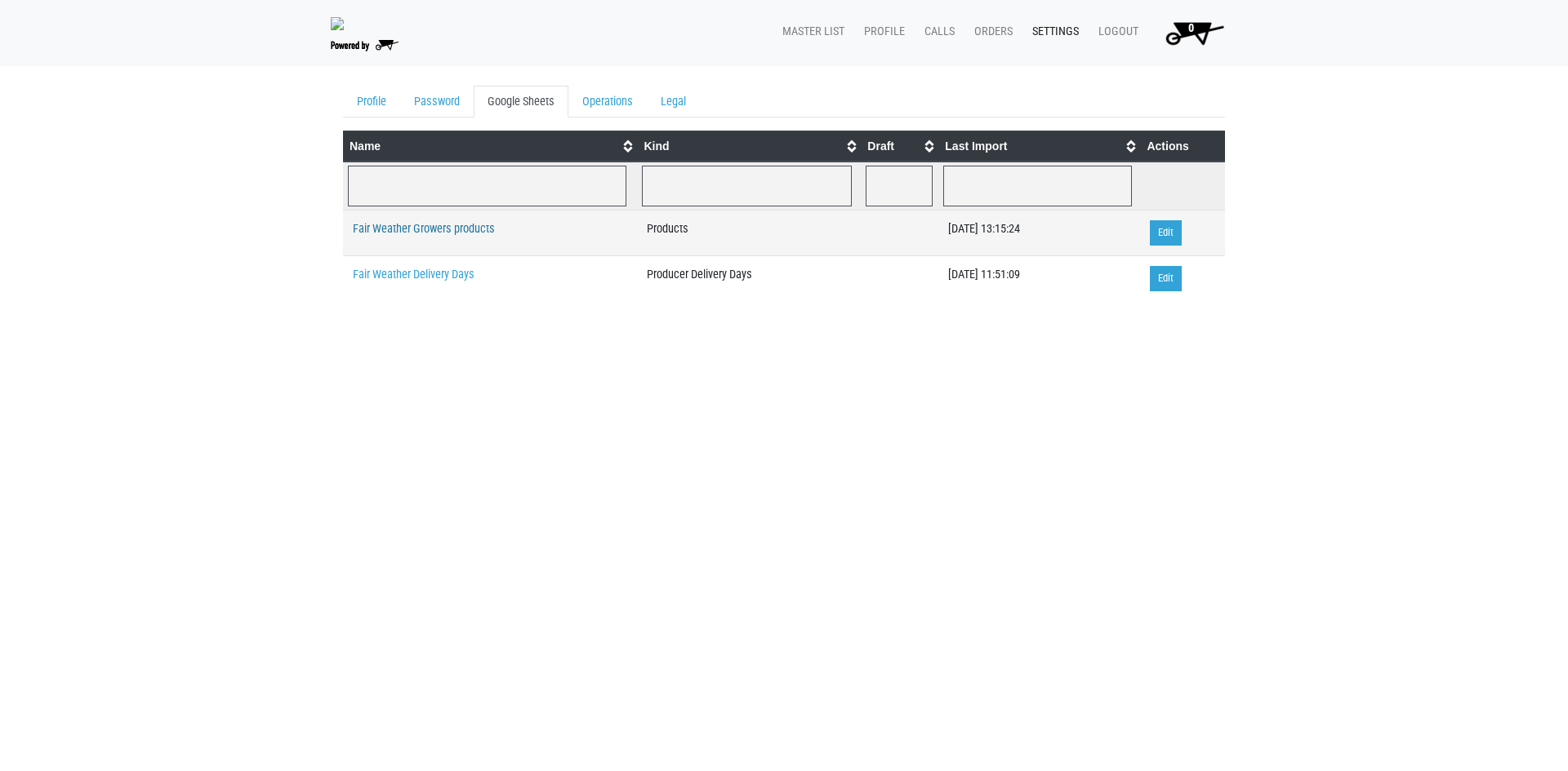
click at [462, 231] on link "Fair Weather Growers products" at bounding box center [424, 229] width 142 height 14
click at [379, 104] on link "Profile" at bounding box center [371, 102] width 57 height 33
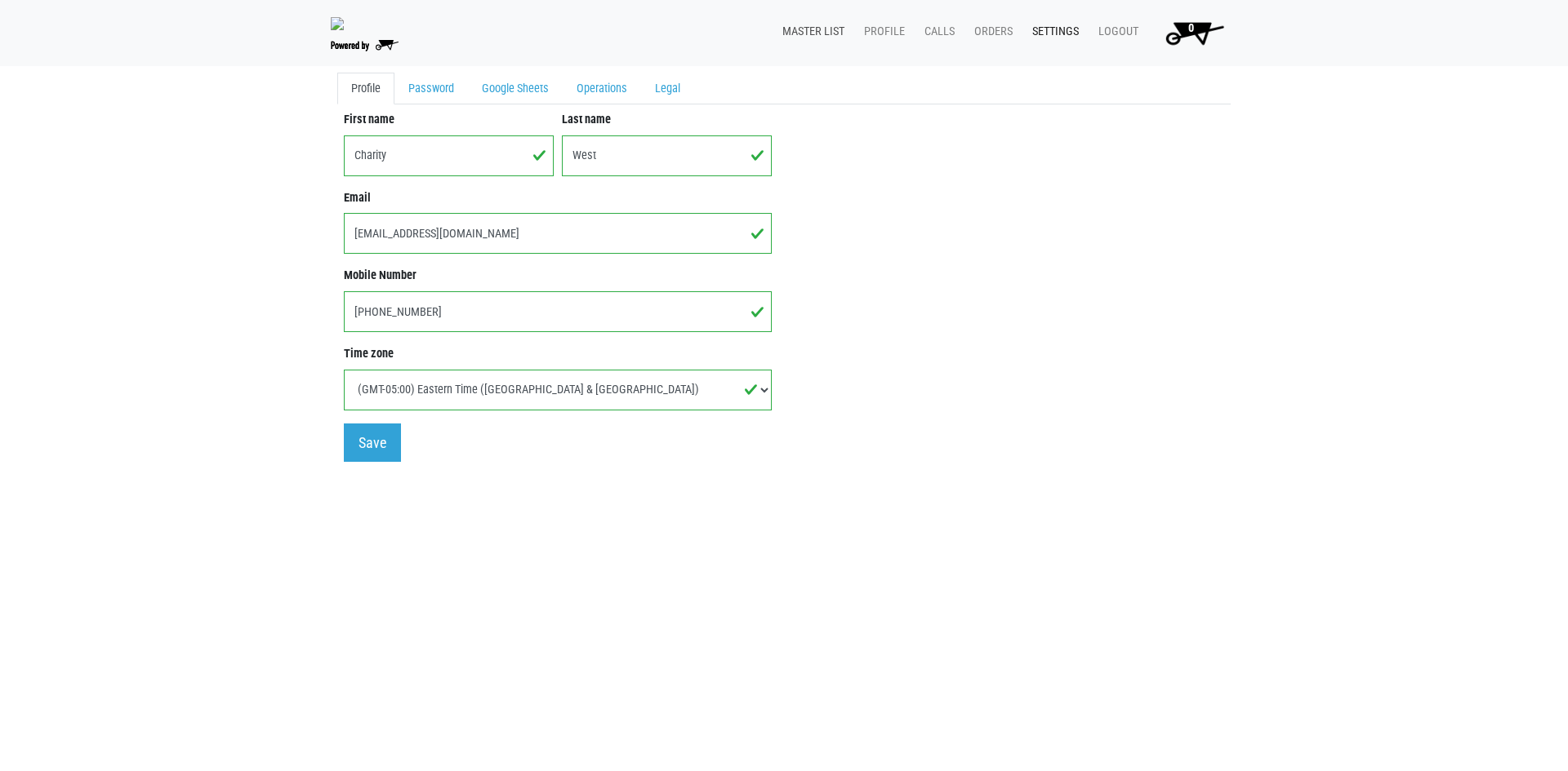
click at [816, 41] on link "Master List" at bounding box center [810, 32] width 82 height 31
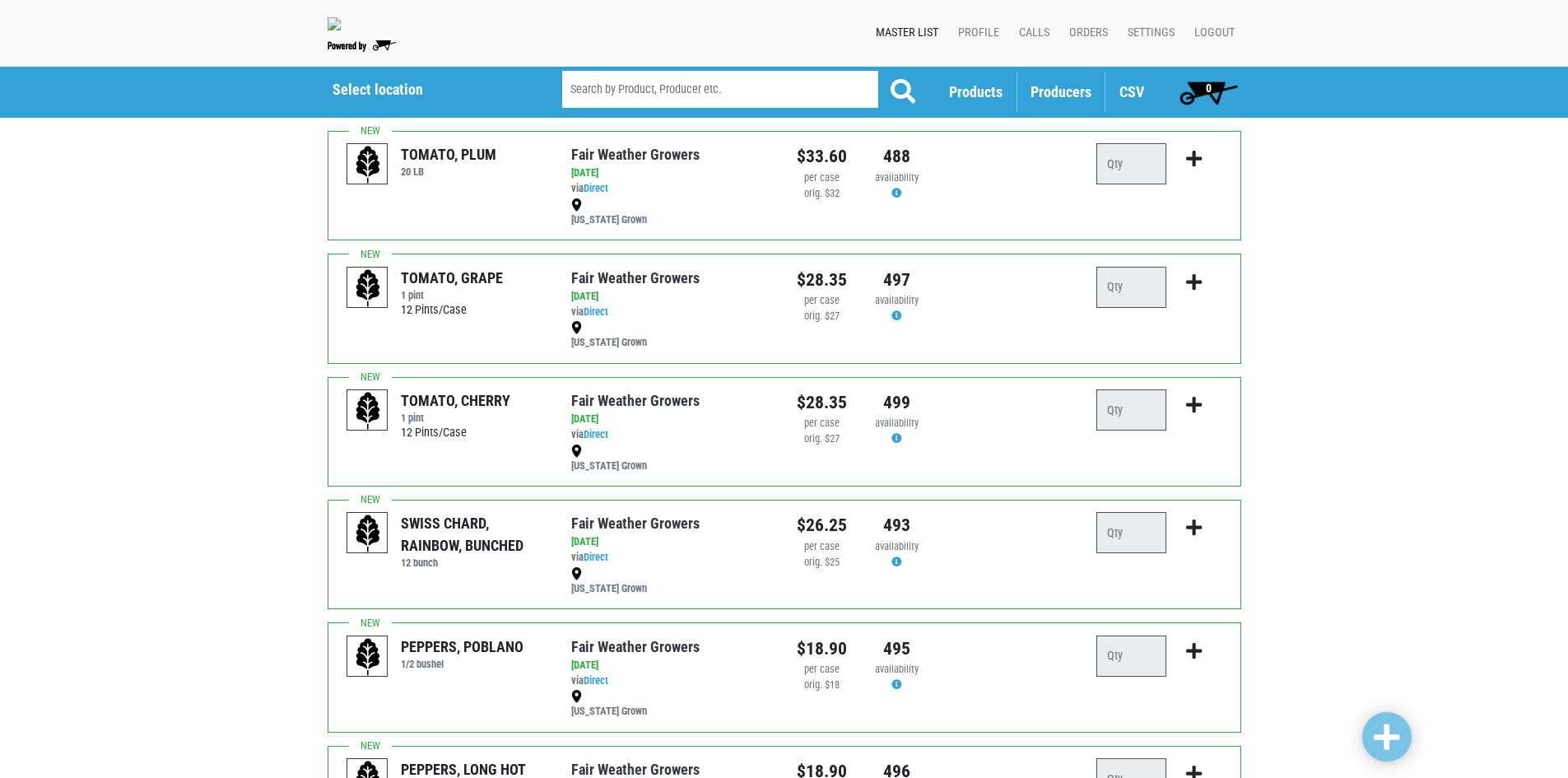
click at [1062, 93] on span "Producers" at bounding box center [1061, 92] width 61 height 18
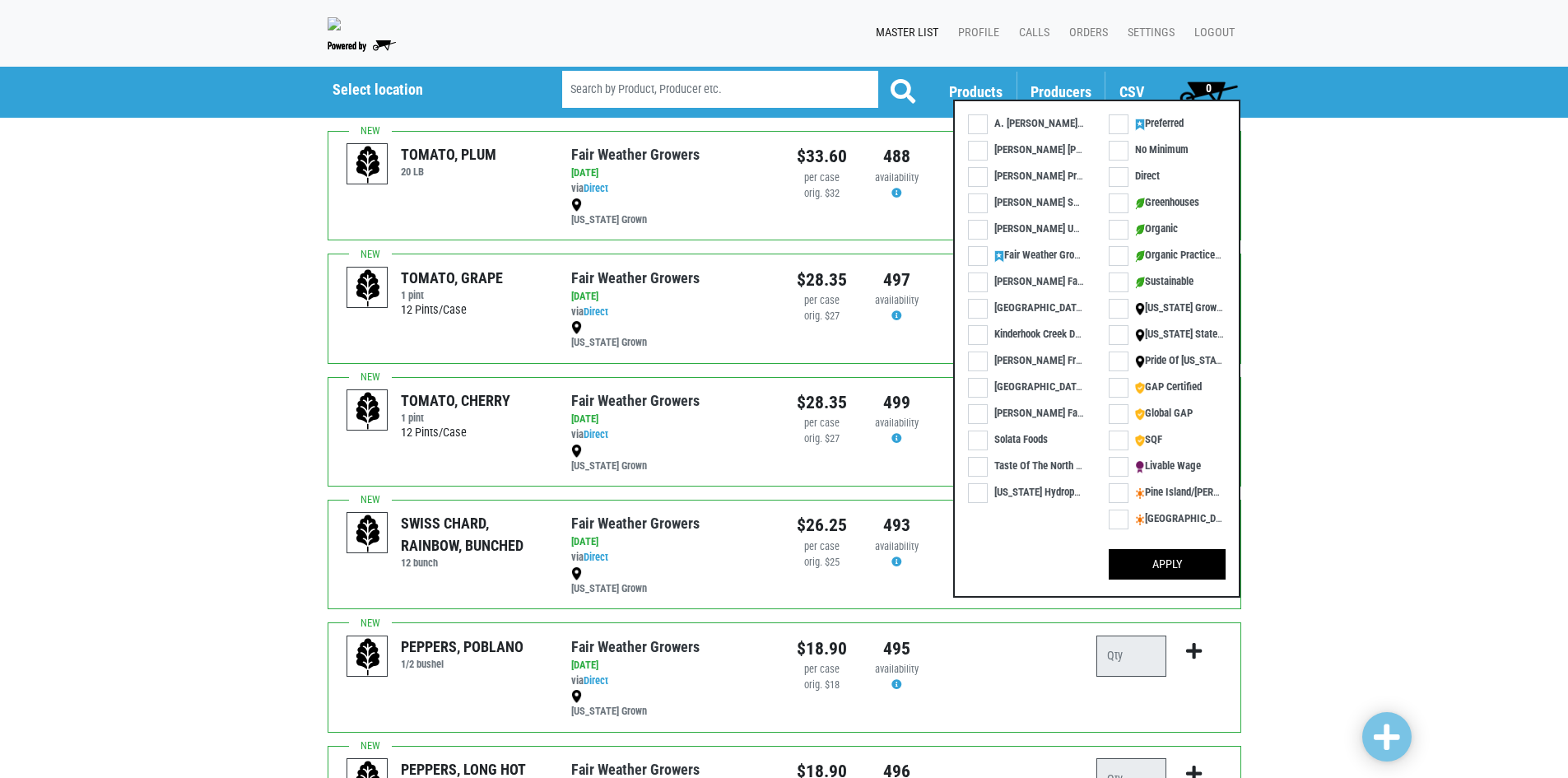
click at [1060, 91] on span "Producers" at bounding box center [1061, 92] width 61 height 18
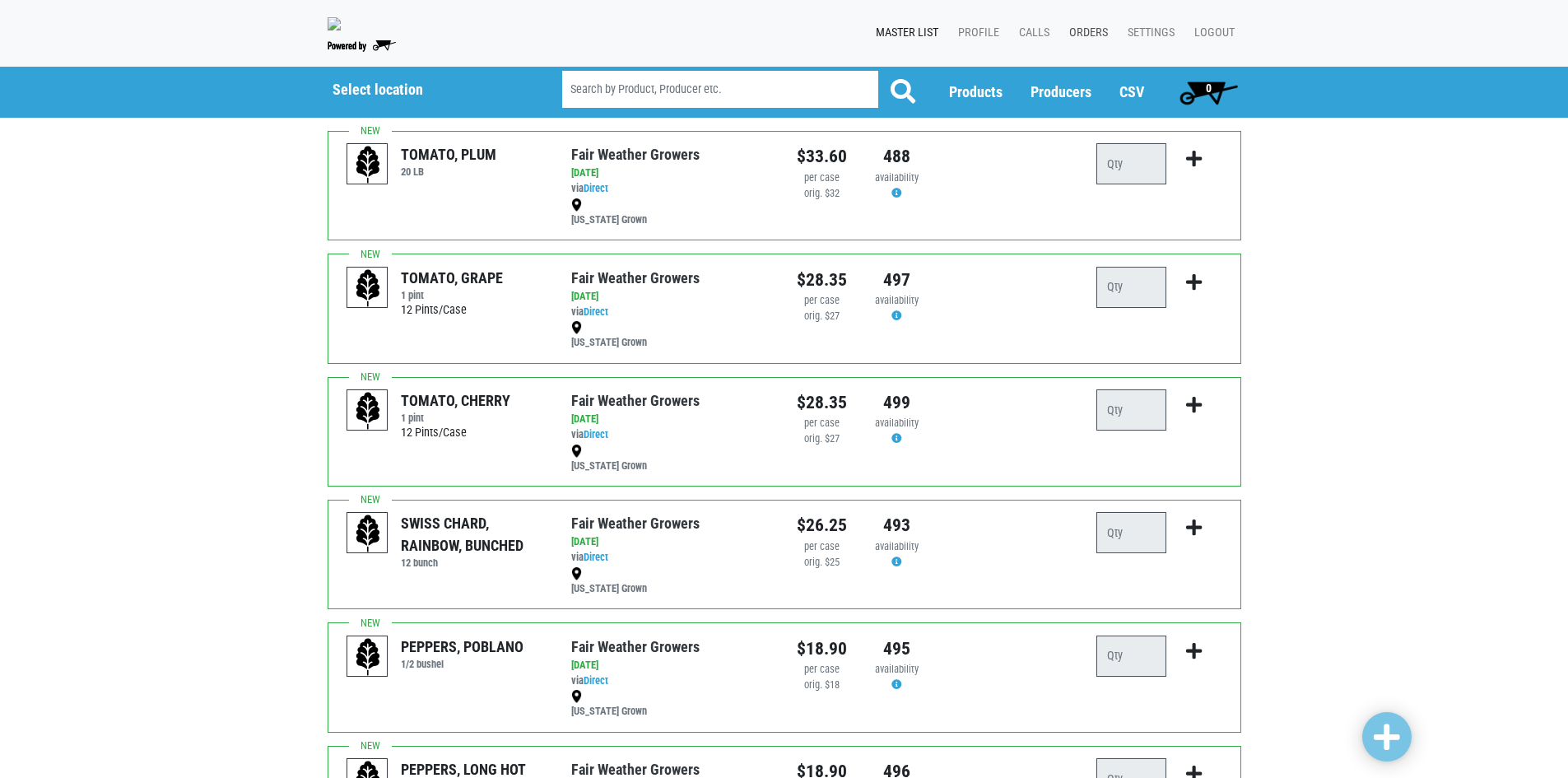
click at [1069, 28] on link "Orders" at bounding box center [1085, 33] width 58 height 31
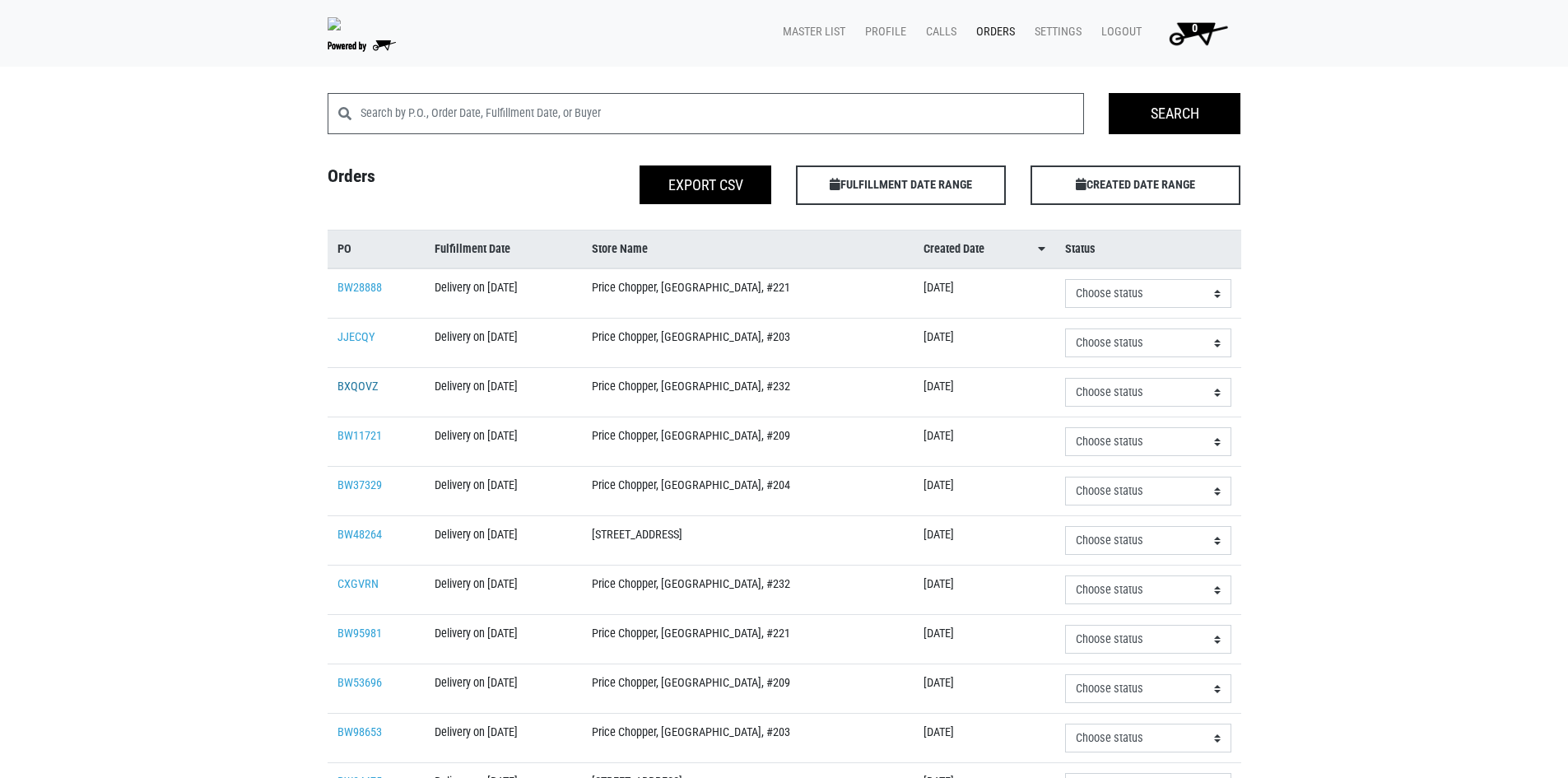
click at [368, 388] on link "BXQOVZ" at bounding box center [358, 386] width 41 height 14
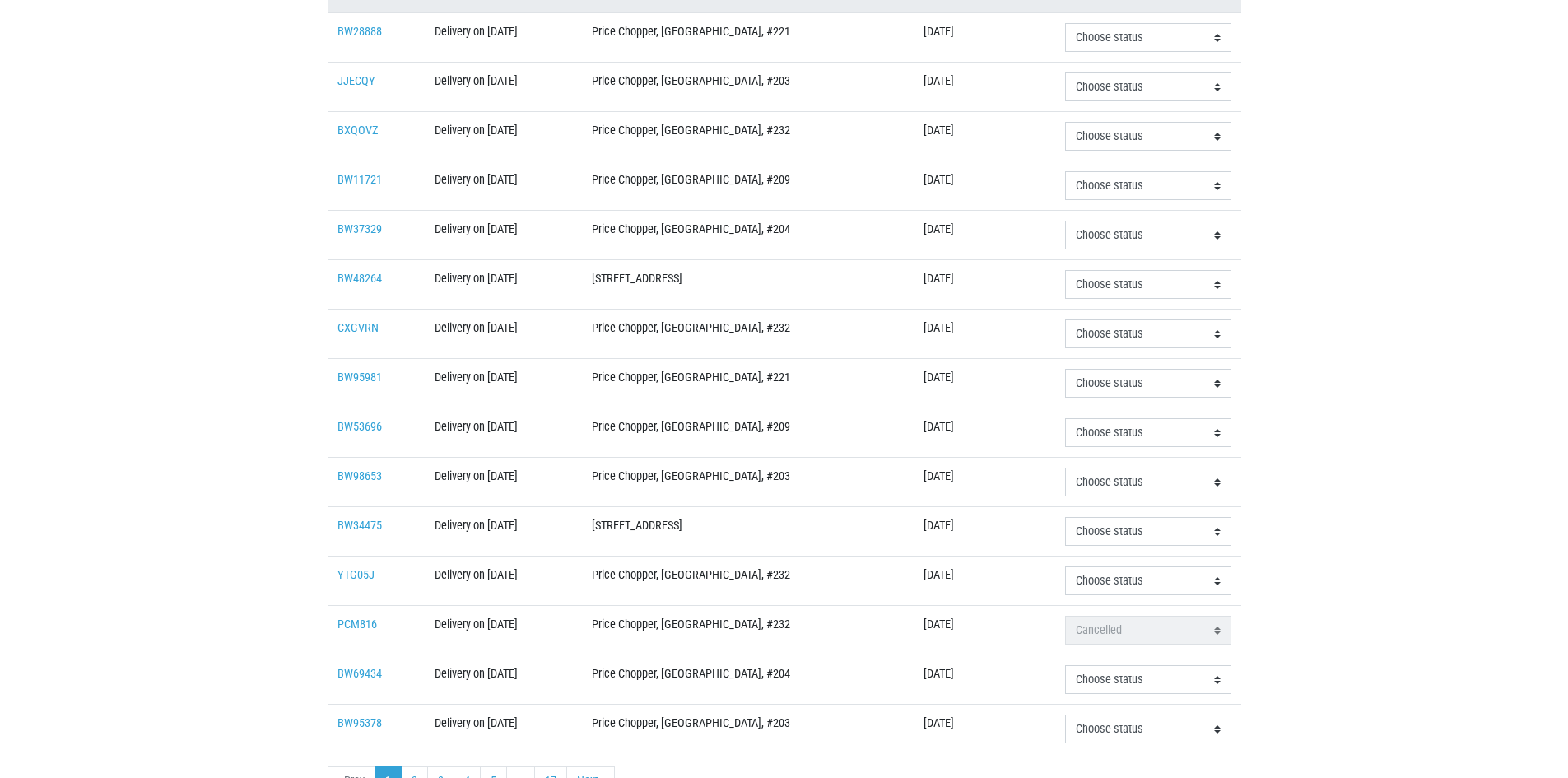
scroll to position [348, 0]
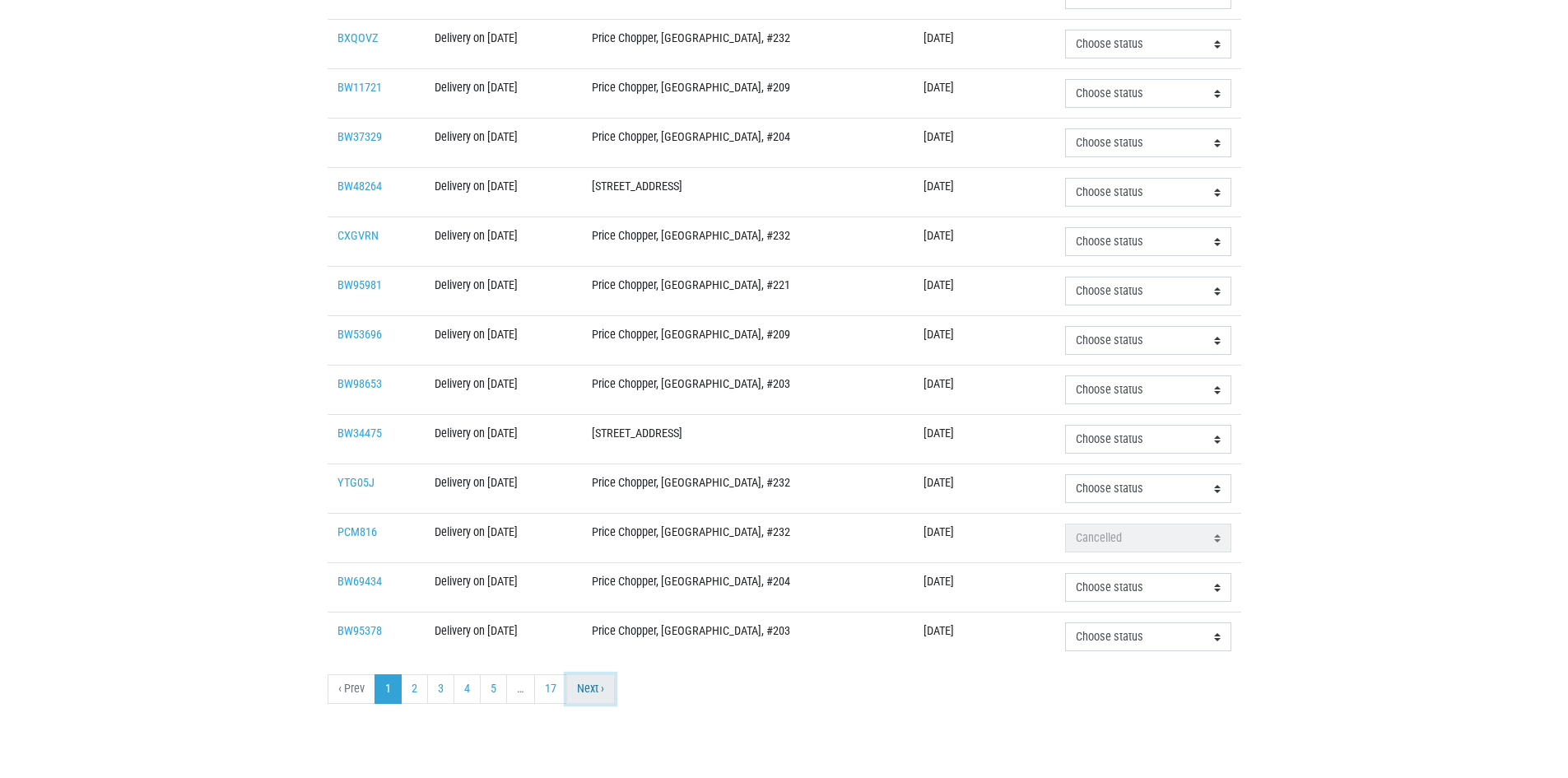
click at [588, 696] on link "Next ›" at bounding box center [591, 689] width 49 height 30
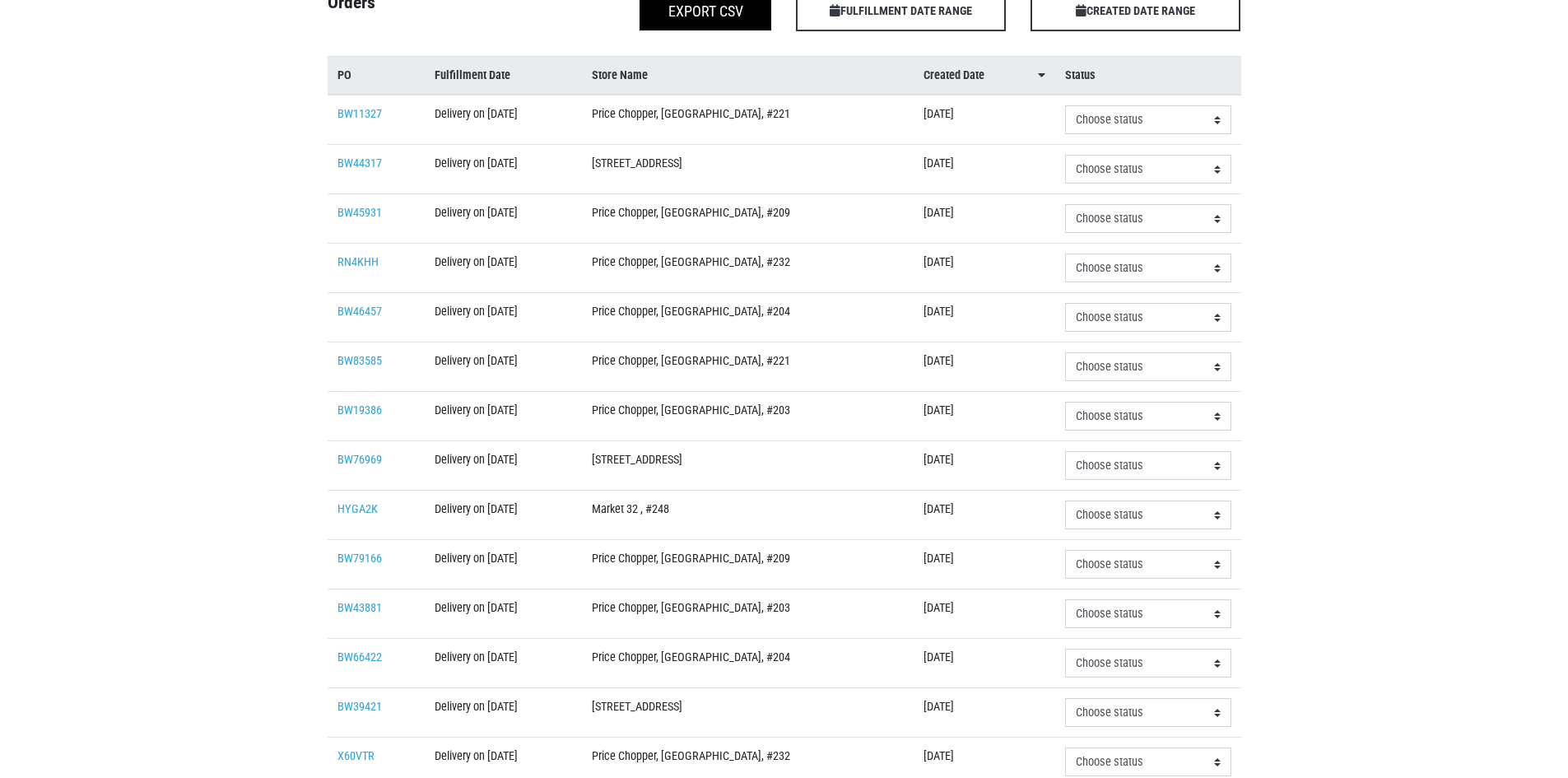
scroll to position [348, 0]
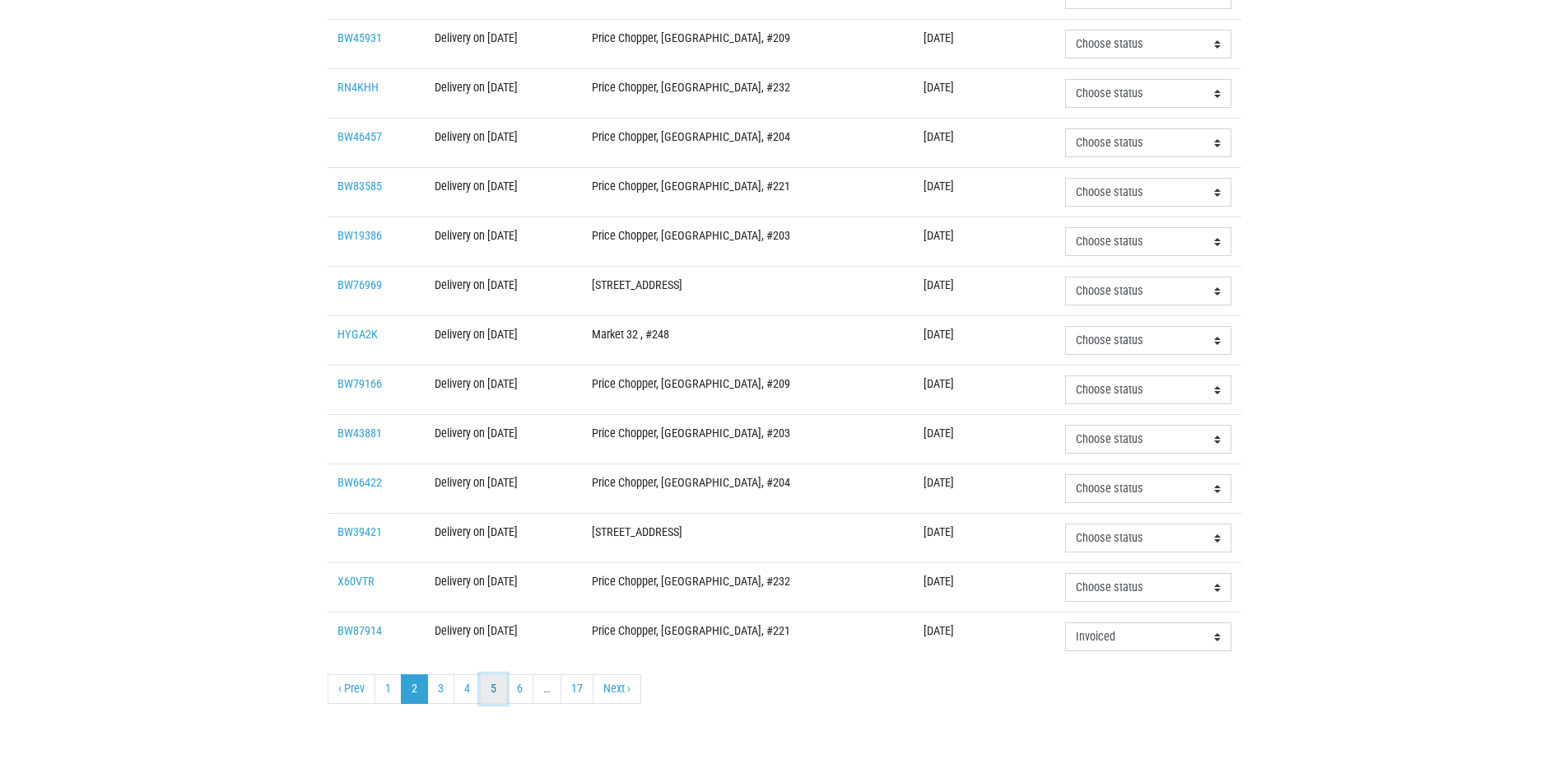
click at [493, 698] on link "5" at bounding box center [494, 689] width 27 height 30
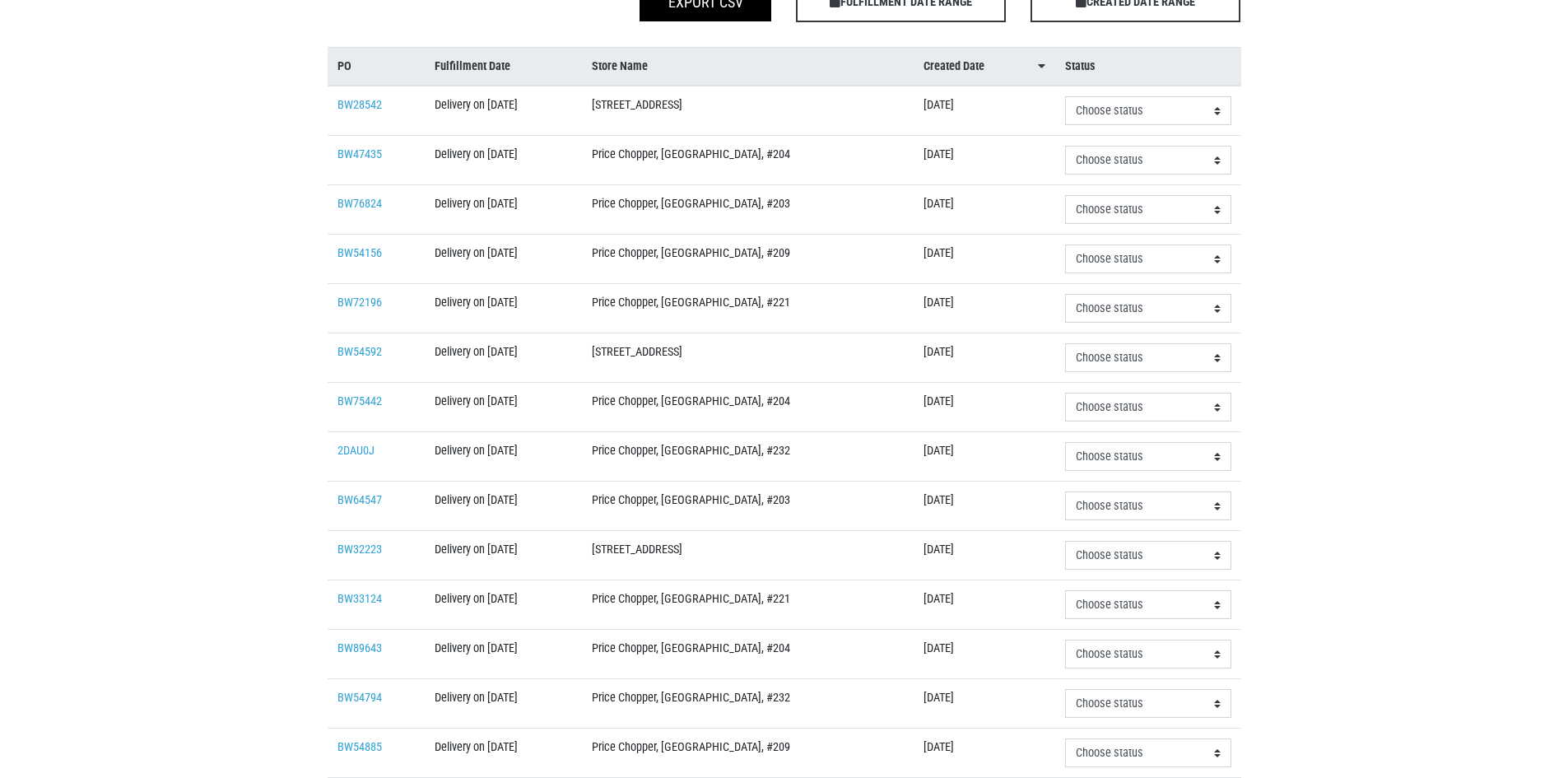
scroll to position [348, 0]
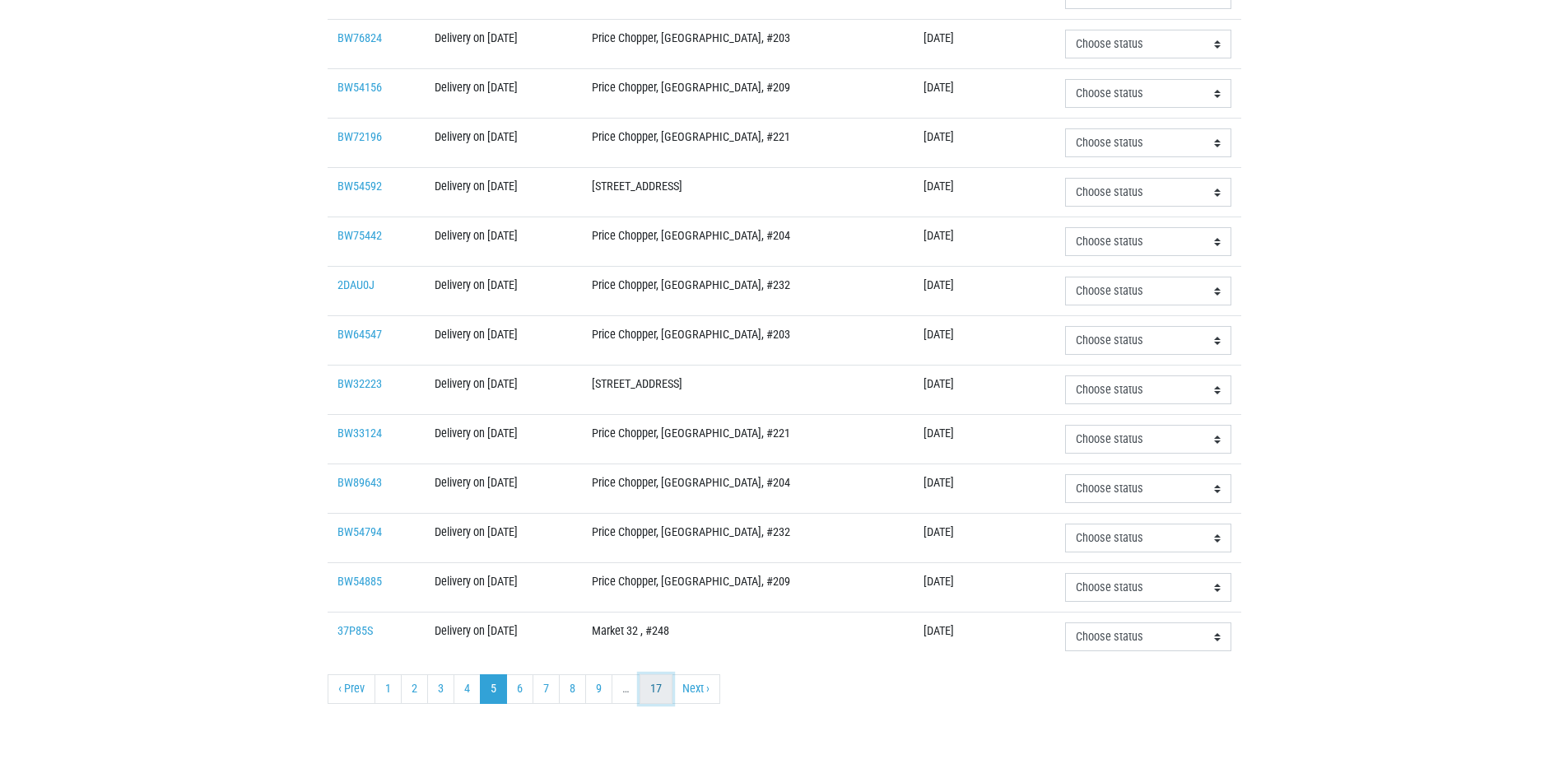
click at [667, 692] on link "17" at bounding box center [656, 689] width 33 height 30
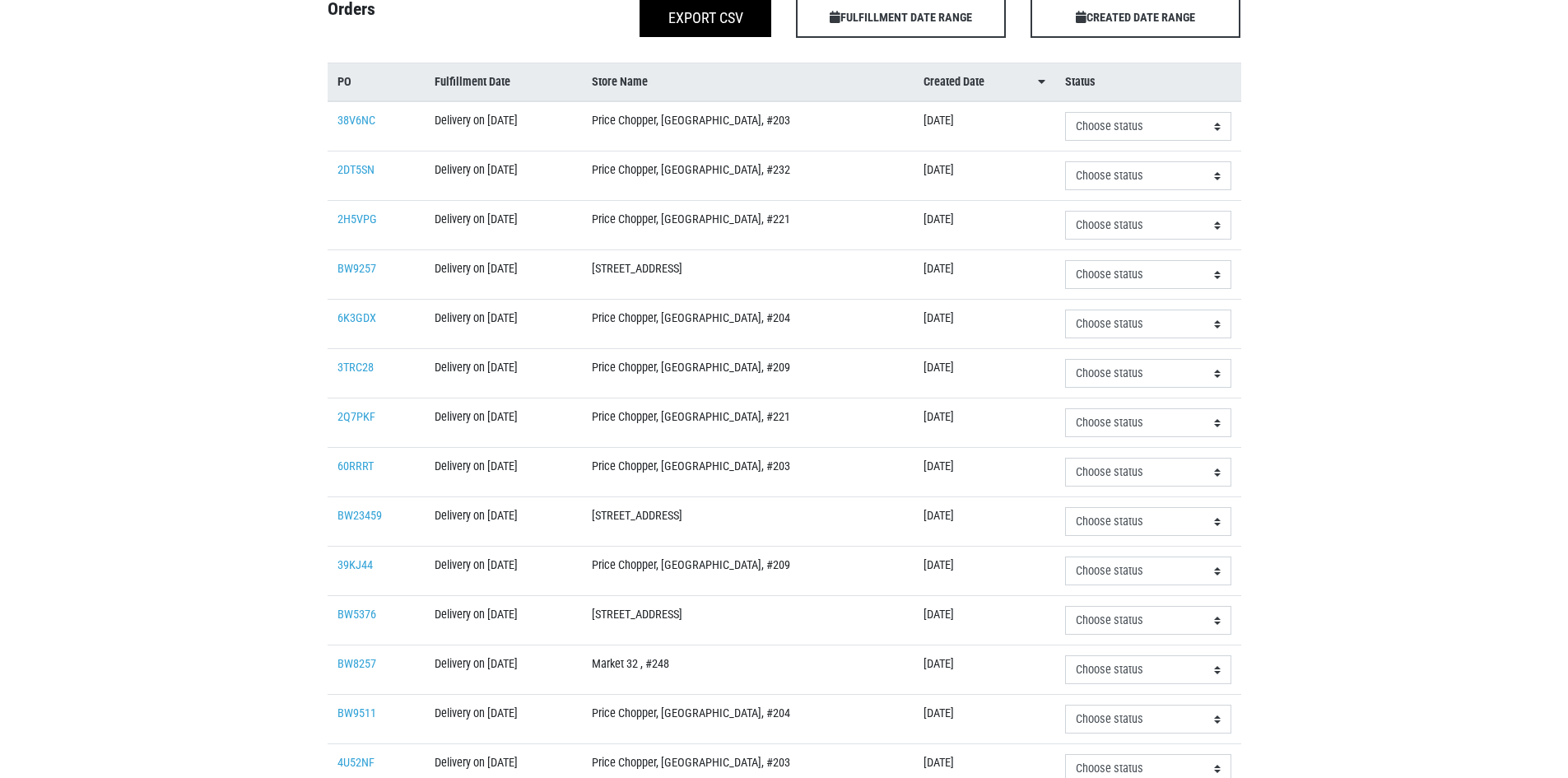
scroll to position [348, 0]
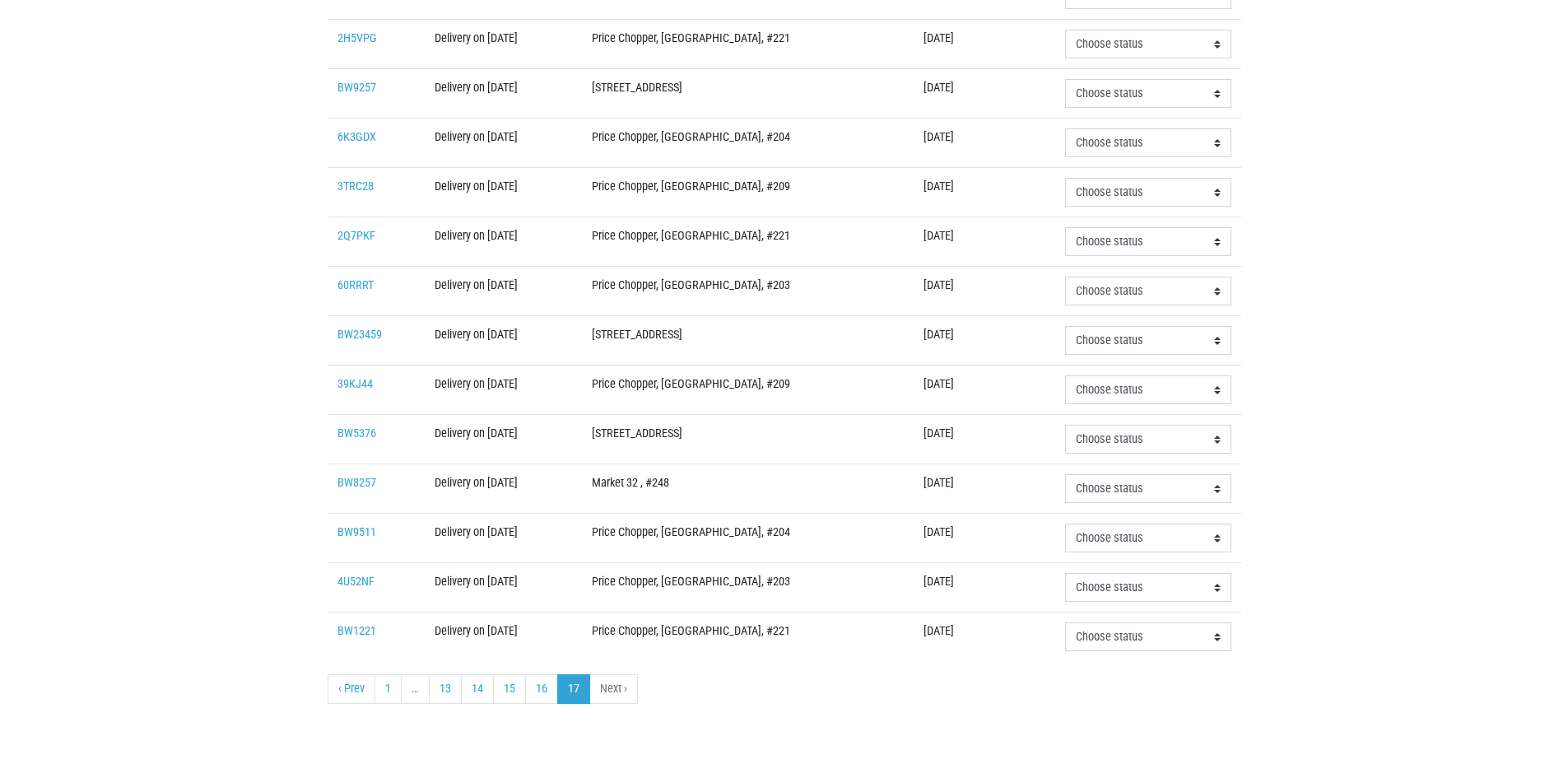
click at [617, 694] on li "Next ›" at bounding box center [614, 689] width 48 height 30
click at [382, 695] on link "1" at bounding box center [388, 689] width 27 height 30
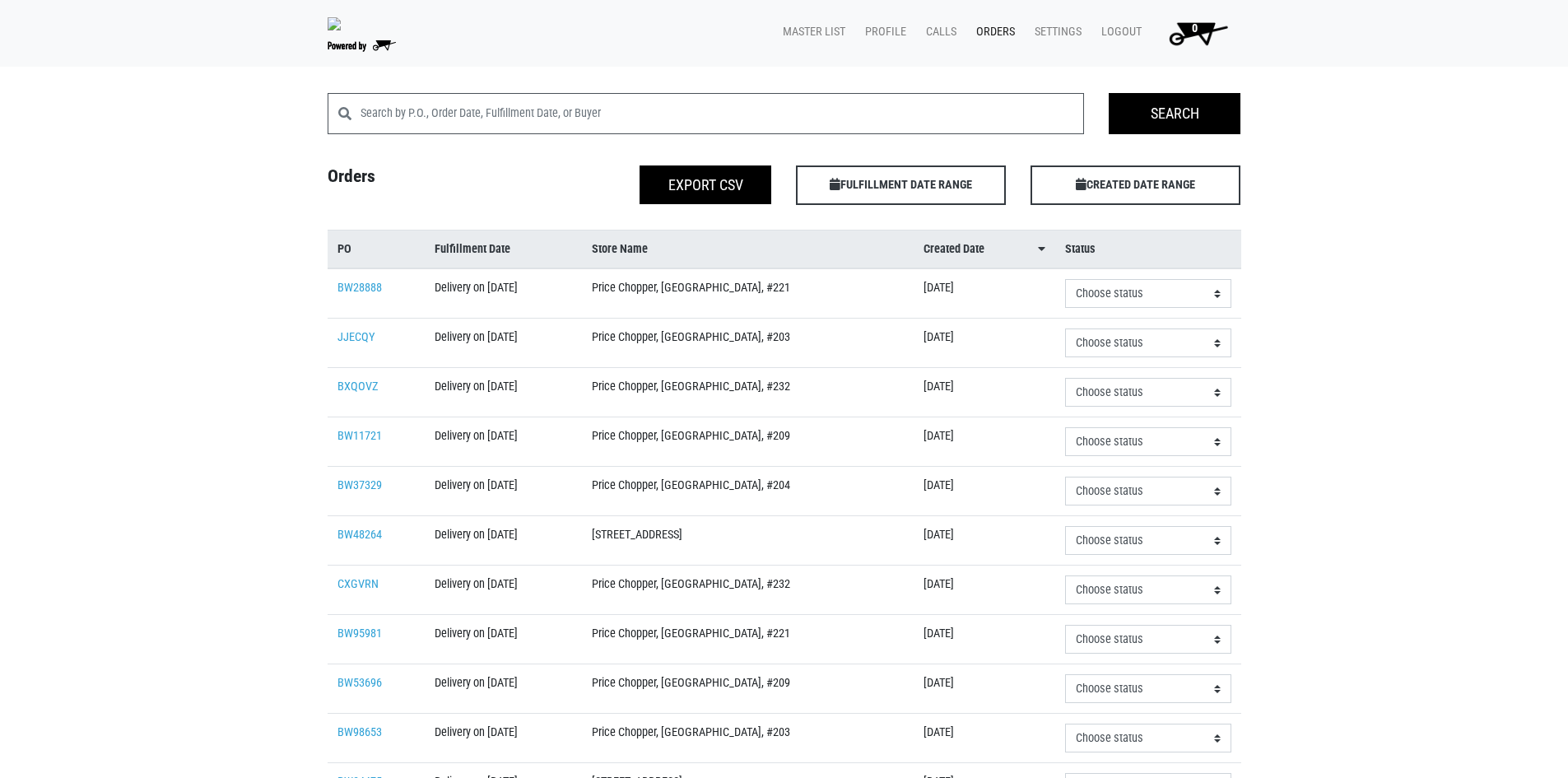
click at [1003, 28] on link "Orders" at bounding box center [992, 32] width 58 height 31
